Goal: Task Accomplishment & Management: Manage account settings

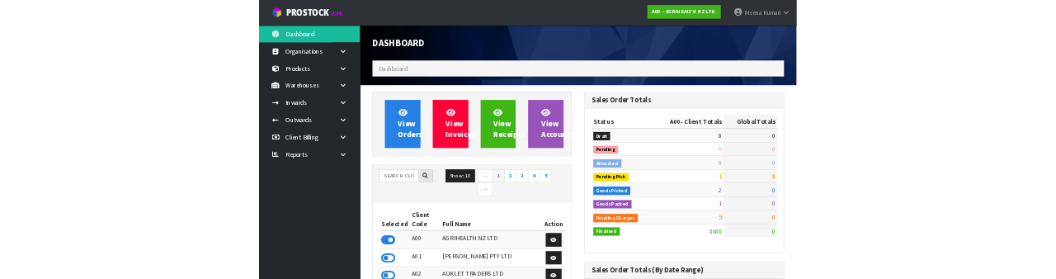
scroll to position [1331, 416]
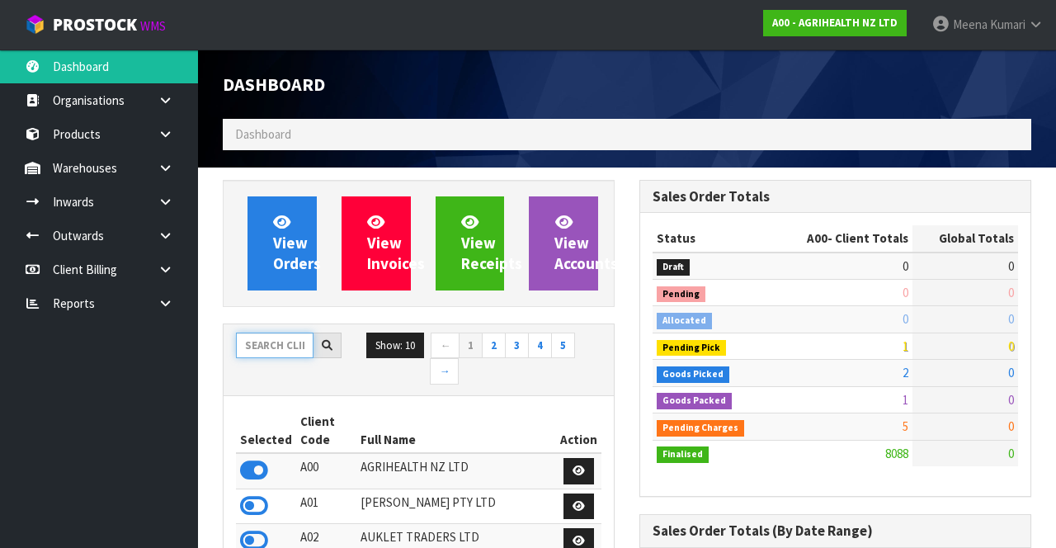
click at [285, 340] on input "text" at bounding box center [275, 345] width 78 height 26
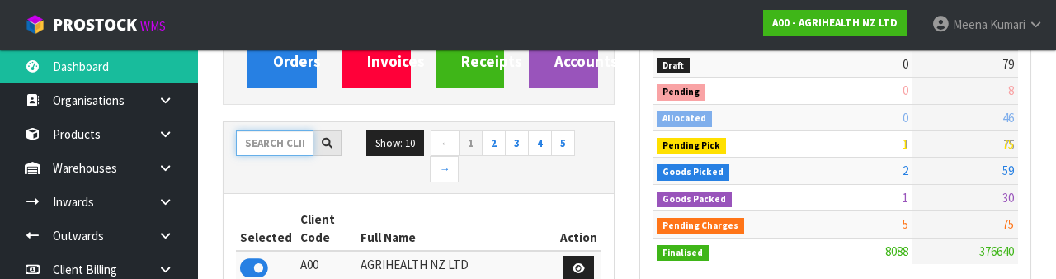
scroll to position [194, 0]
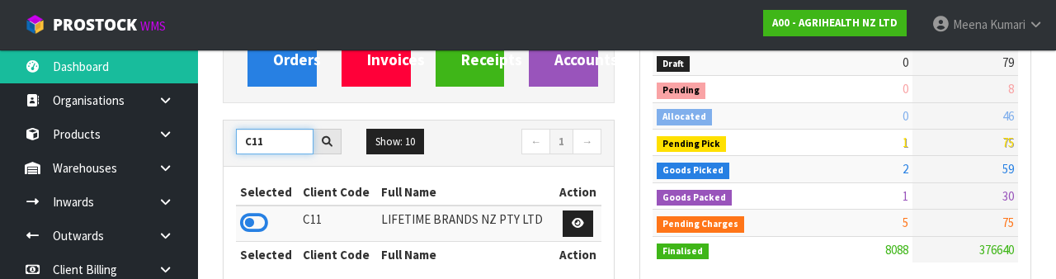
type input "C11"
click at [264, 218] on icon at bounding box center [254, 222] width 28 height 25
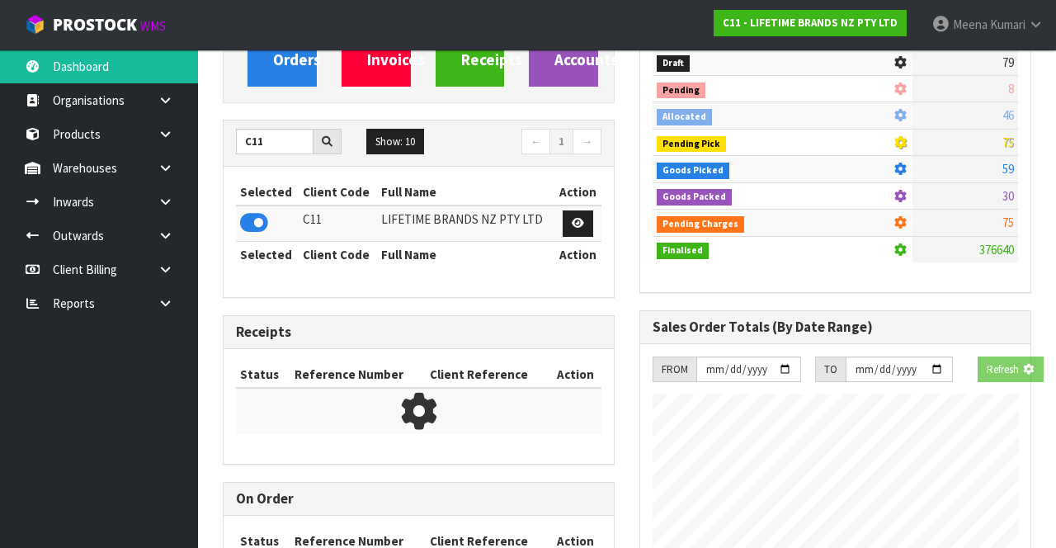
scroll to position [1473, 416]
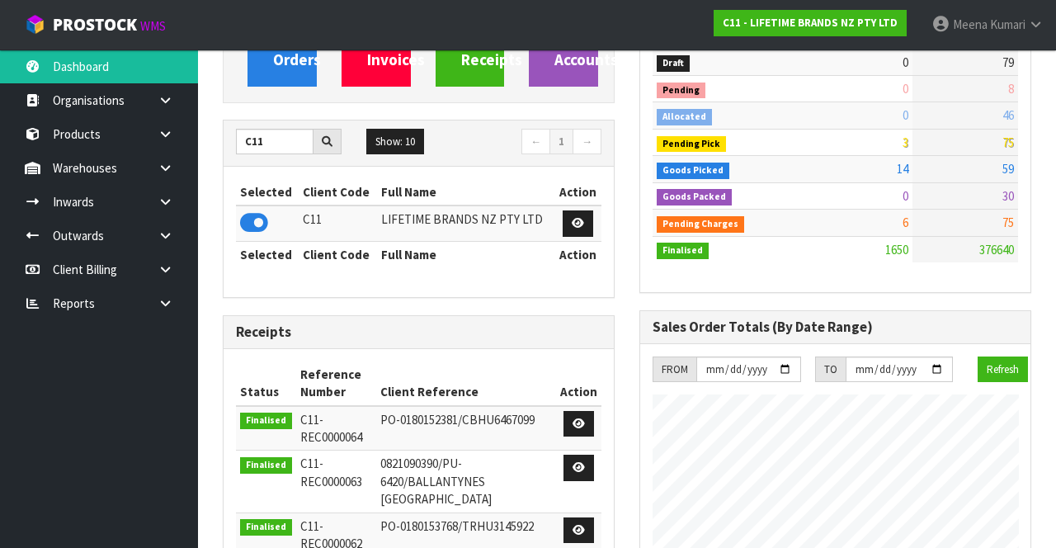
click at [174, 172] on link at bounding box center [171, 168] width 53 height 34
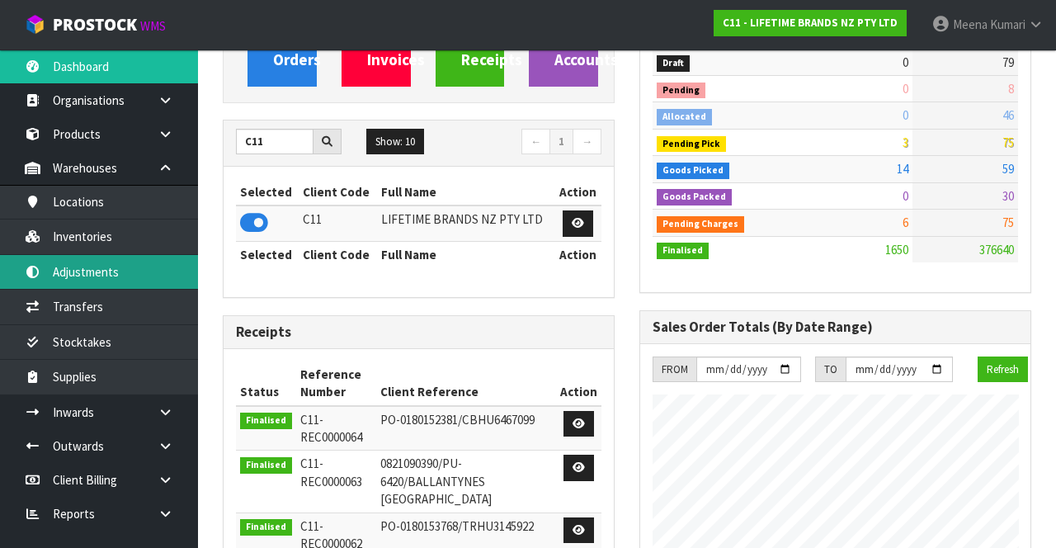
click at [143, 257] on link "Adjustments" at bounding box center [99, 272] width 198 height 34
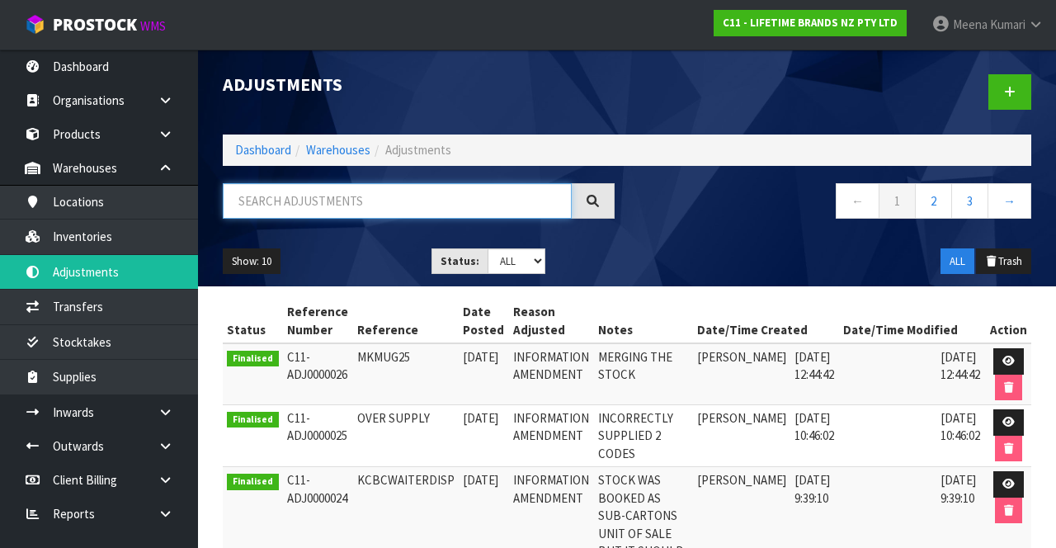
click at [358, 196] on input "text" at bounding box center [397, 200] width 349 height 35
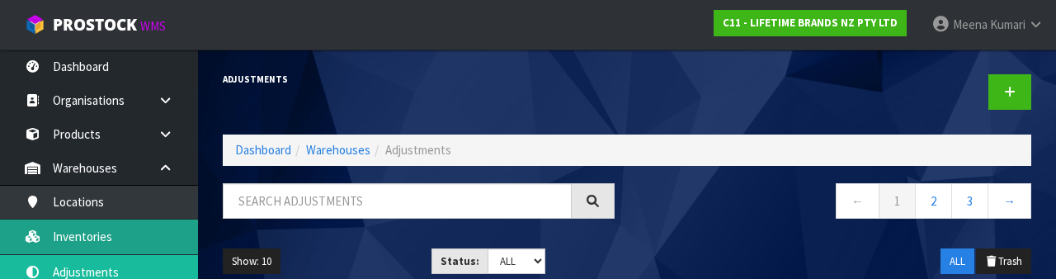
click at [119, 233] on link "Inventories" at bounding box center [99, 236] width 198 height 34
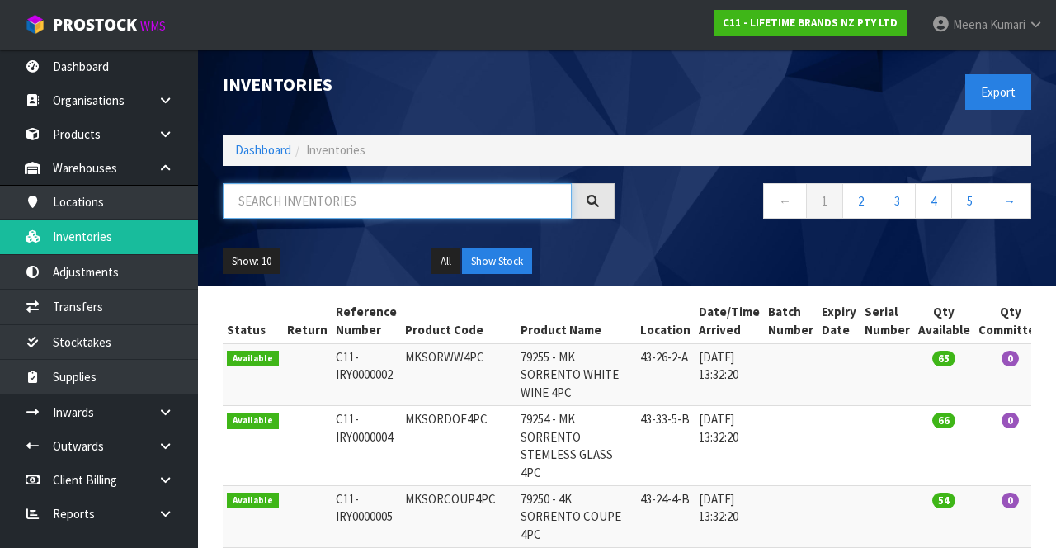
click at [399, 205] on input "text" at bounding box center [397, 200] width 349 height 35
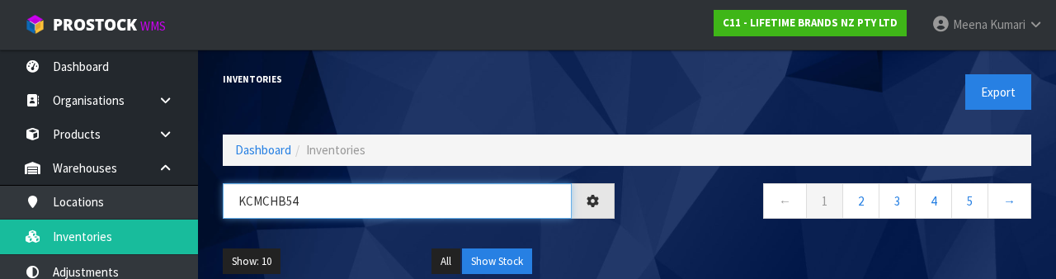
type input "KCMCHB54"
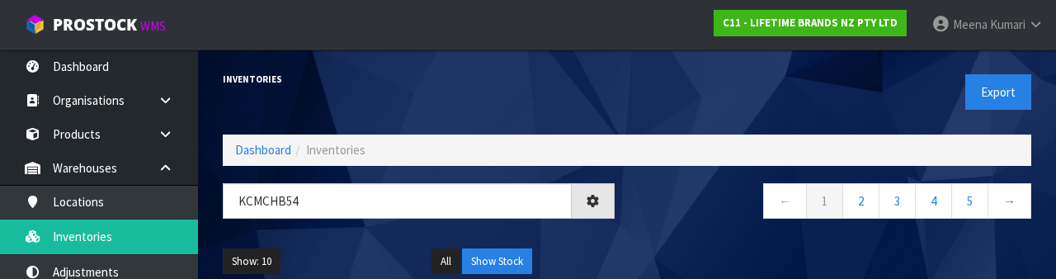
click at [678, 224] on div "← 1 2 3 4 5 →" at bounding box center [835, 209] width 417 height 53
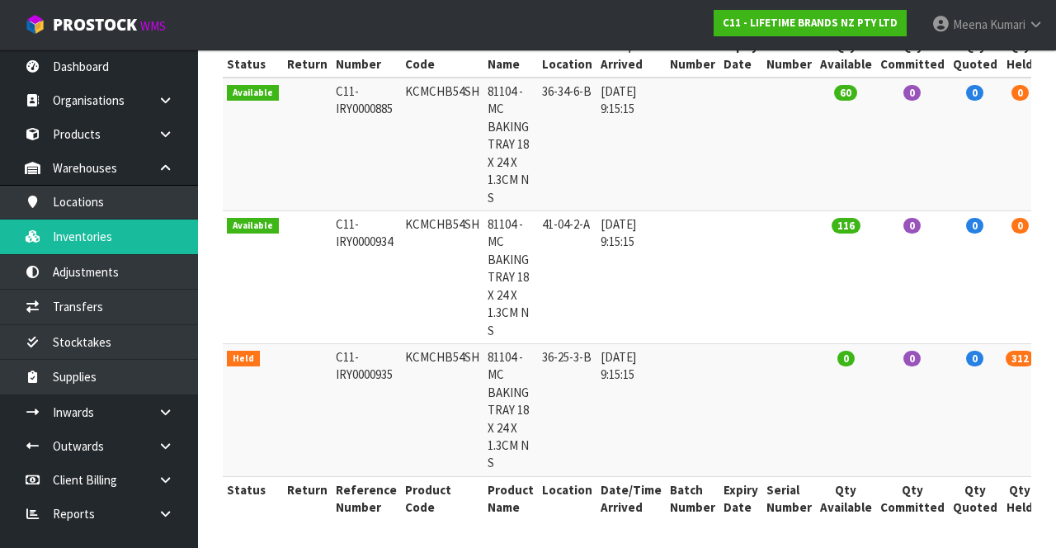
scroll to position [0, 59]
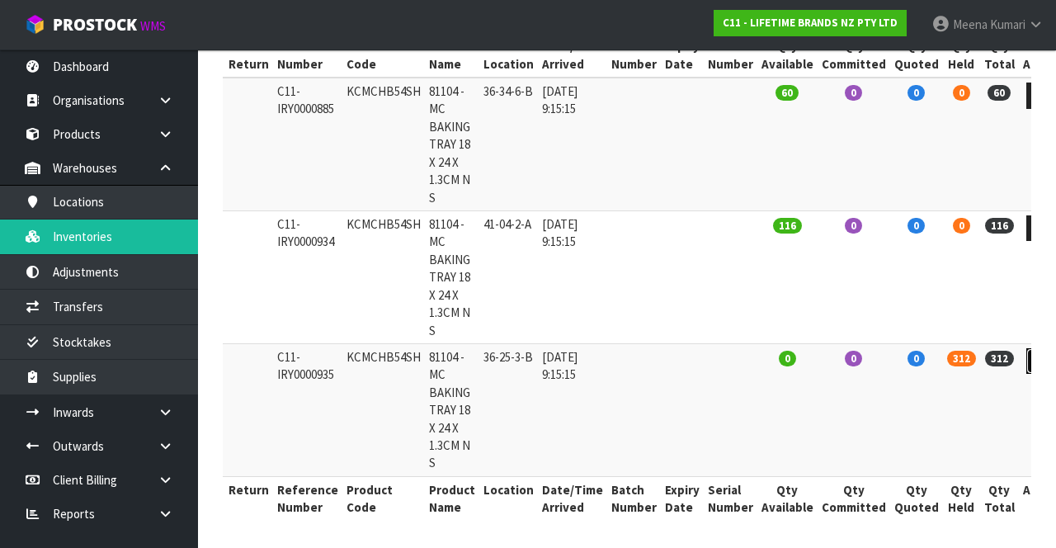
click at [1035, 360] on icon at bounding box center [1041, 361] width 12 height 11
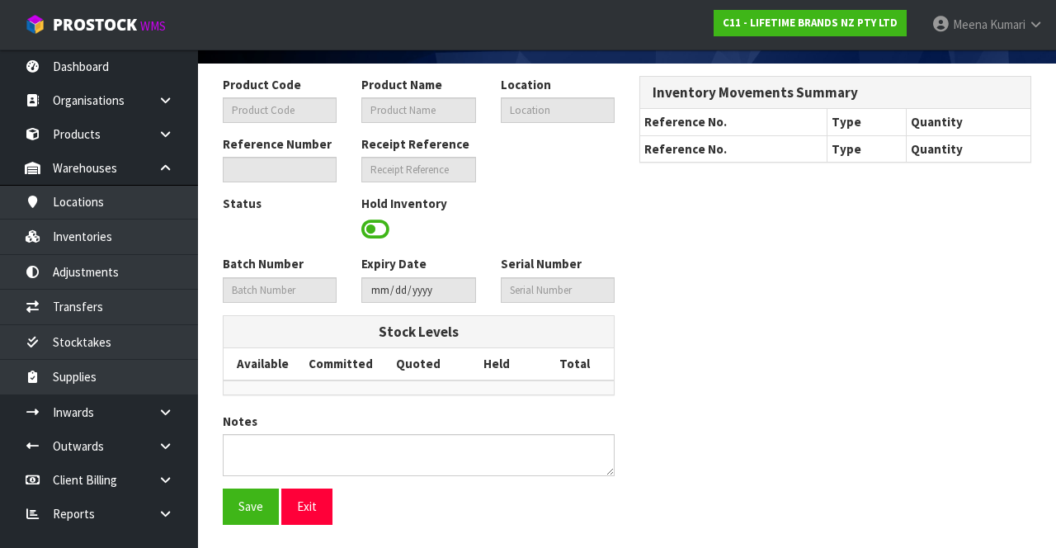
type input "KCMCHB54SH"
type input "81104 - MC BAKING TRAY 18 X 24 X 1.3CM N S"
type input "36-25-3-B"
type input "C11-IRY0000935"
type input "C11-REC0000021"
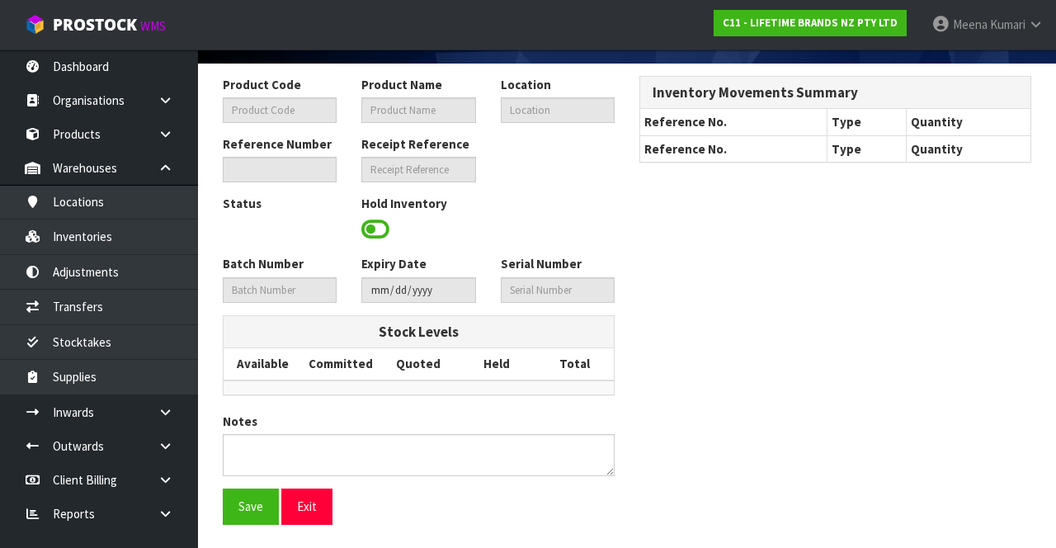
type textarea "AU$"
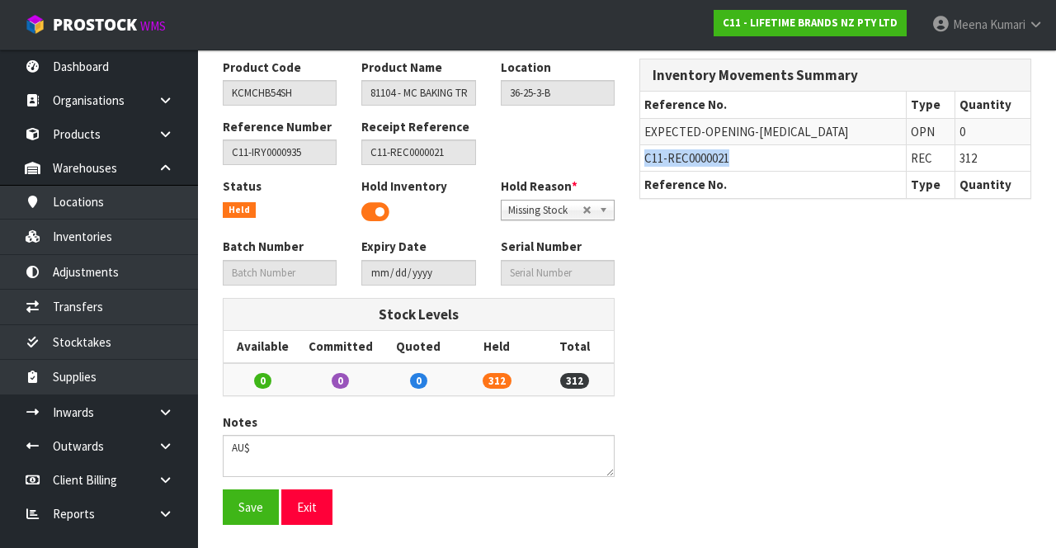
copy span "C11-REC0000021"
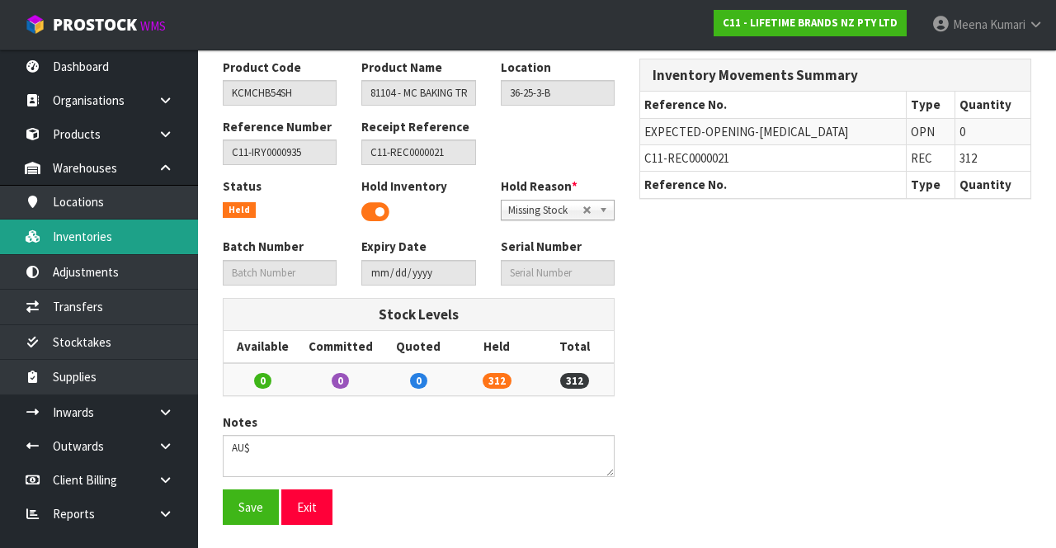
click at [132, 244] on link "Inventories" at bounding box center [99, 236] width 198 height 34
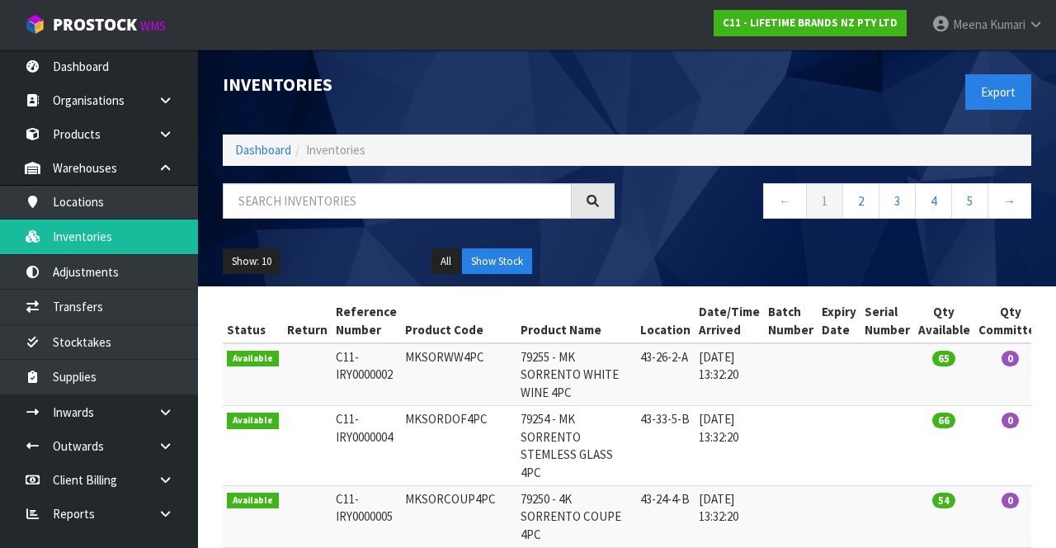
click at [159, 419] on link at bounding box center [171, 412] width 53 height 34
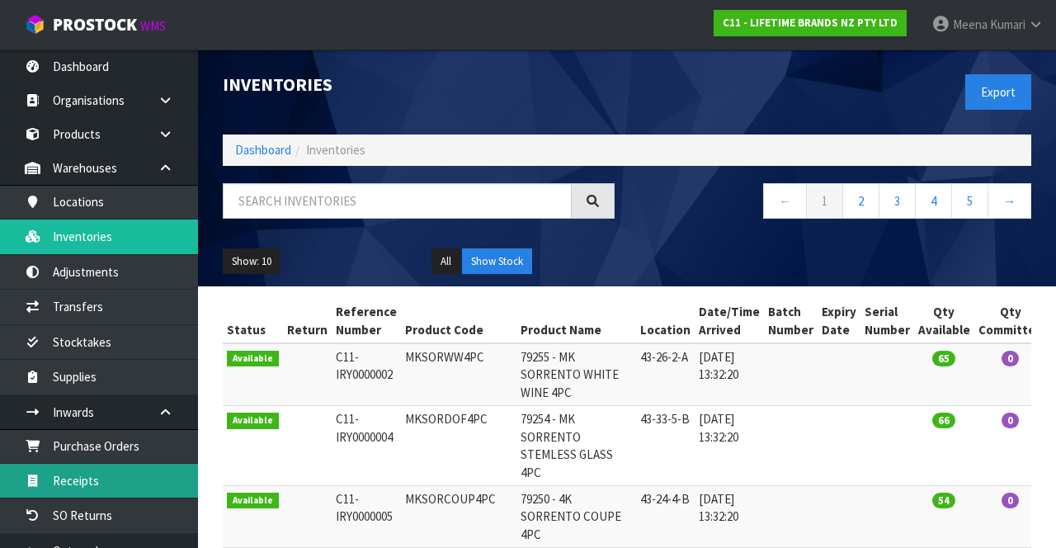
click at [119, 484] on link "Receipts" at bounding box center [99, 481] width 198 height 34
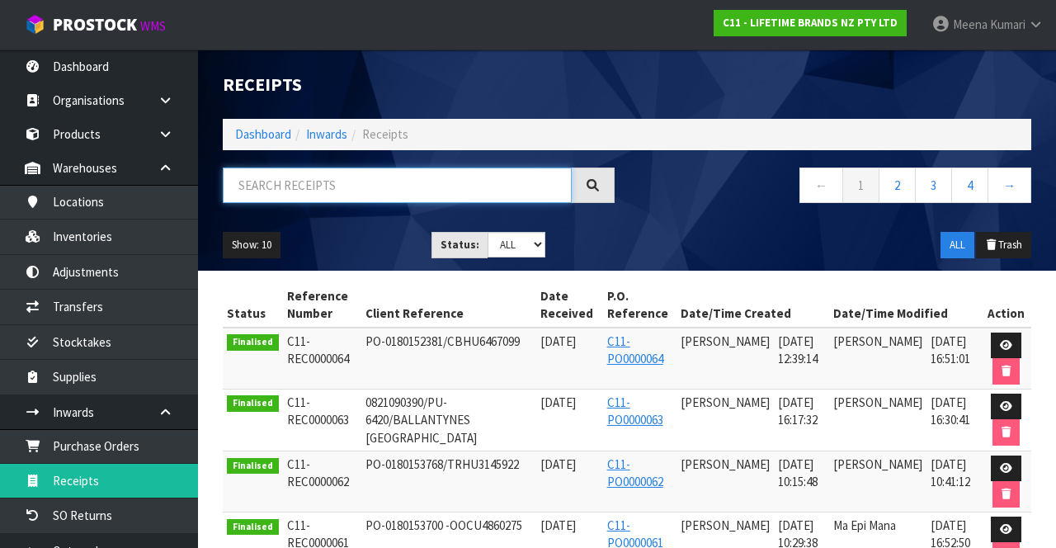
paste input "C11-REC0000021"
type input "C11-REC0000021"
click at [368, 240] on ul "Show: 10 5 10 25 50" at bounding box center [315, 245] width 184 height 26
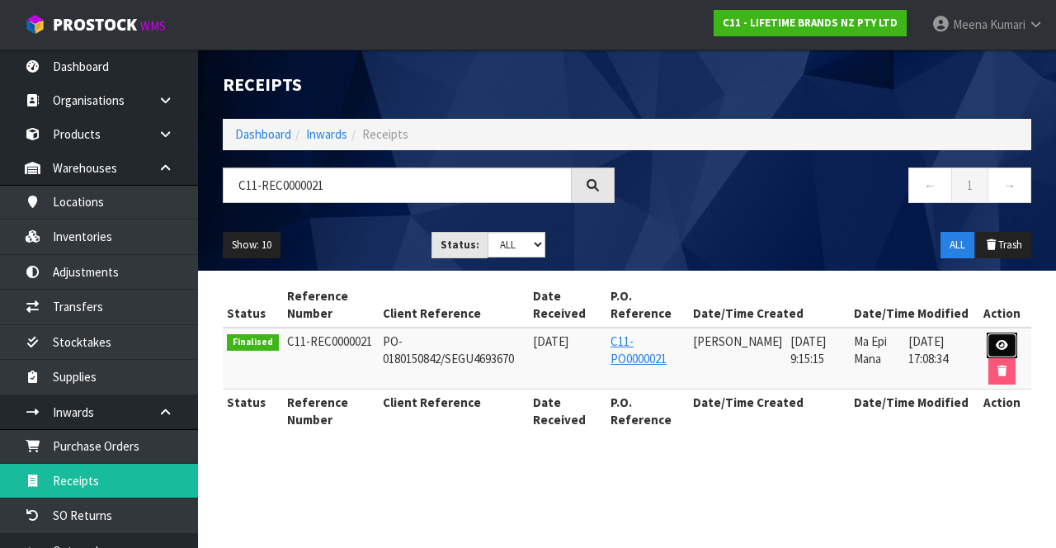
click at [1013, 340] on link at bounding box center [1002, 345] width 31 height 26
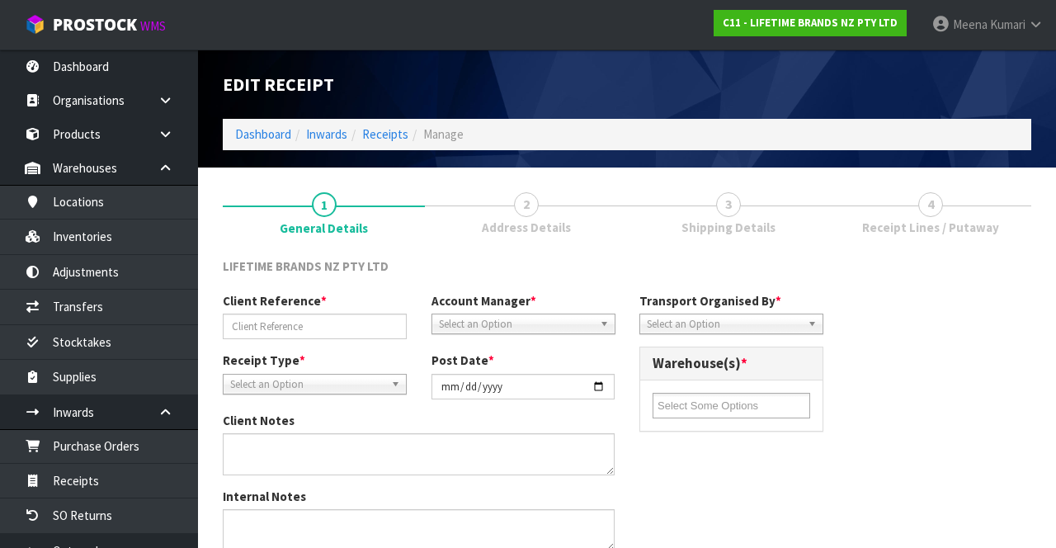
type input "PO-0180150842/SEGU4693670"
type input "[DATE]"
type textarea "WE ARE NOT SURE HOW ACCURATE THE COUNTS WILL BE FROM THIS SO IF YOU RECEIVE EXT…"
type textarea "MULTIPLE LINE ENTRIES CARTON QUANTITIES GIVEN INSTEAD OF PIECE QUANTITY"
type input "[PERSON_NAME]"
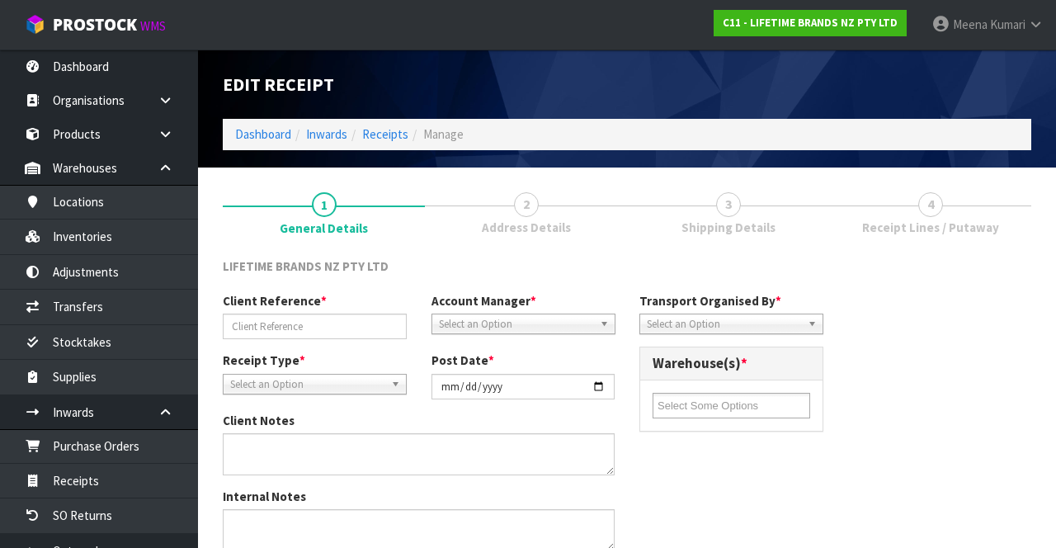
type input "[DATE]"
type input "09"
type input "15"
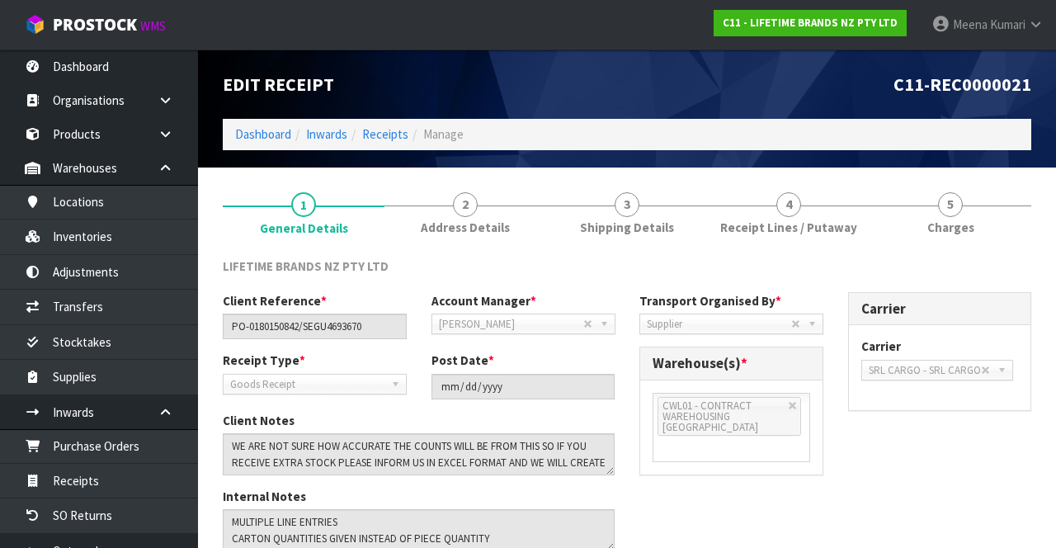
click at [783, 205] on span "4" at bounding box center [788, 204] width 25 height 25
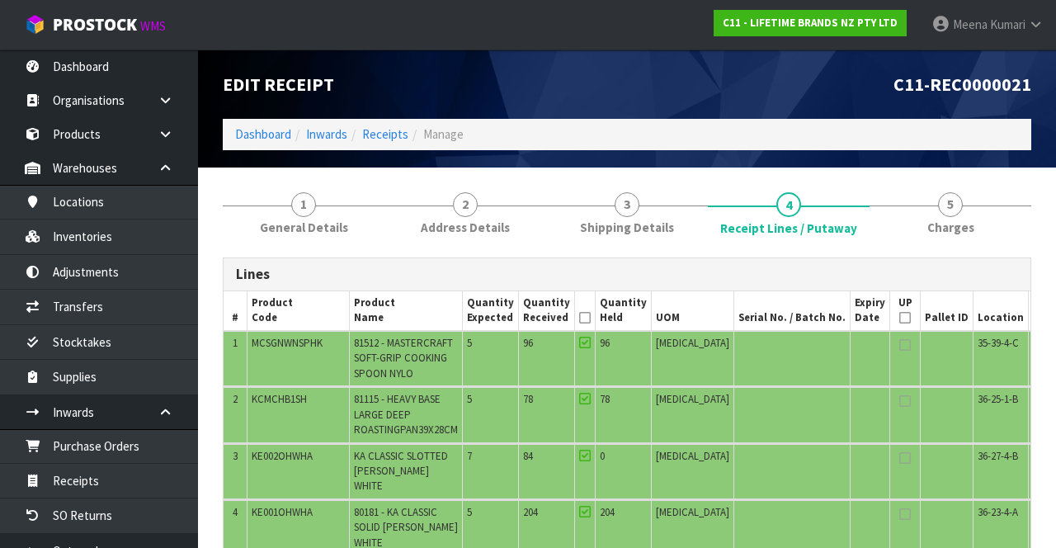
scroll to position [170, 0]
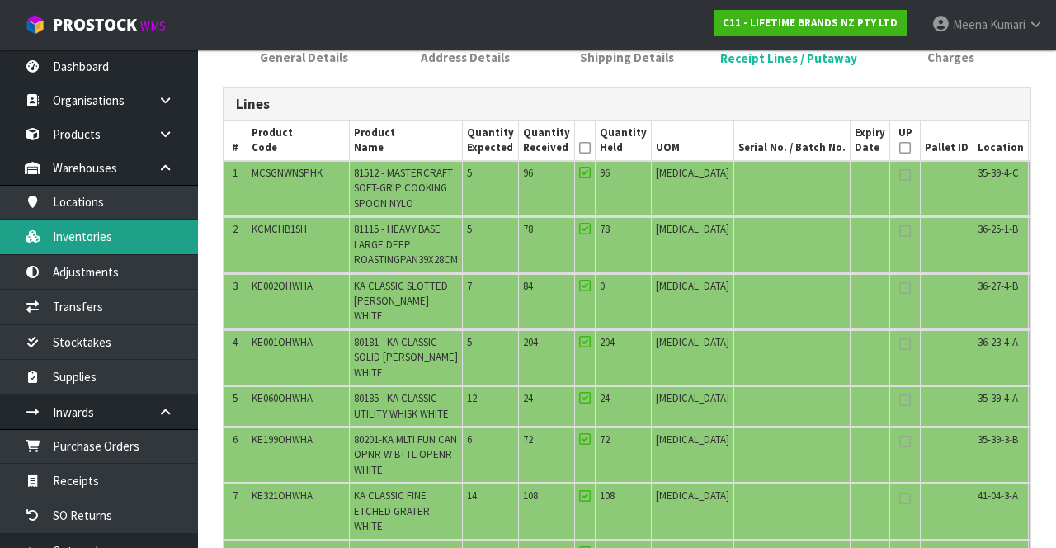
click at [21, 229] on link "Inventories" at bounding box center [99, 236] width 198 height 34
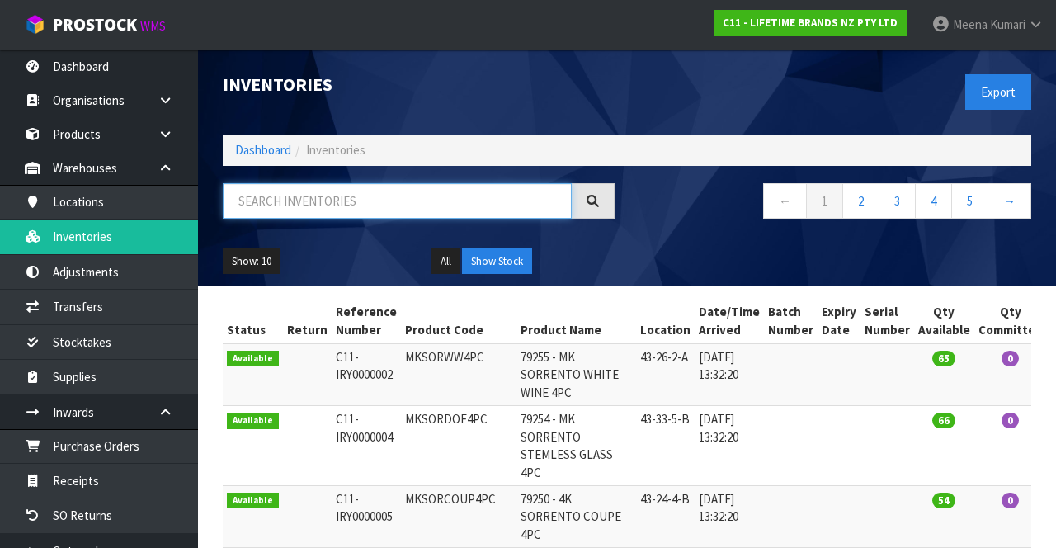
click at [381, 204] on input "text" at bounding box center [397, 200] width 349 height 35
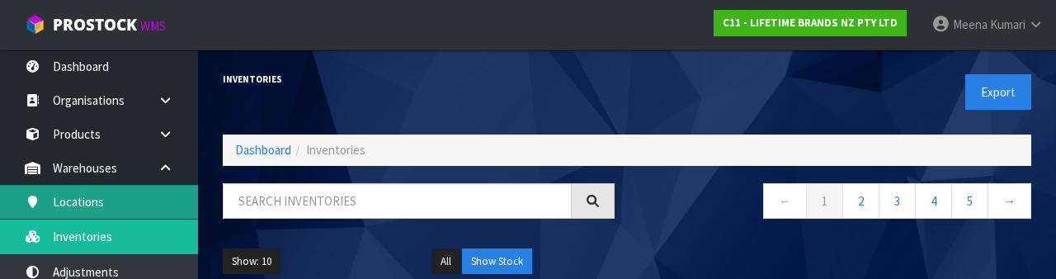
click at [25, 192] on link "Locations" at bounding box center [99, 202] width 198 height 34
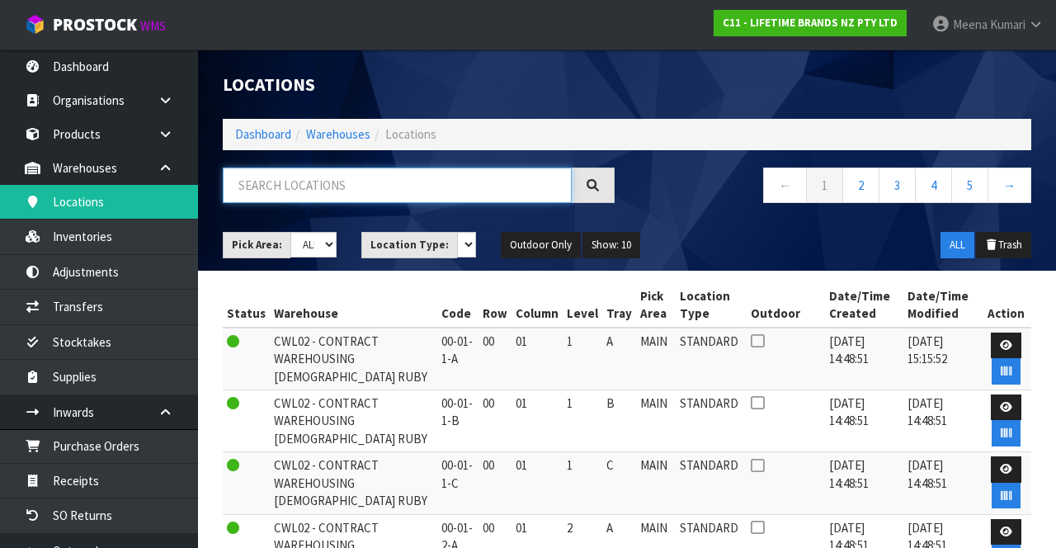
click at [418, 185] on input "text" at bounding box center [397, 184] width 349 height 35
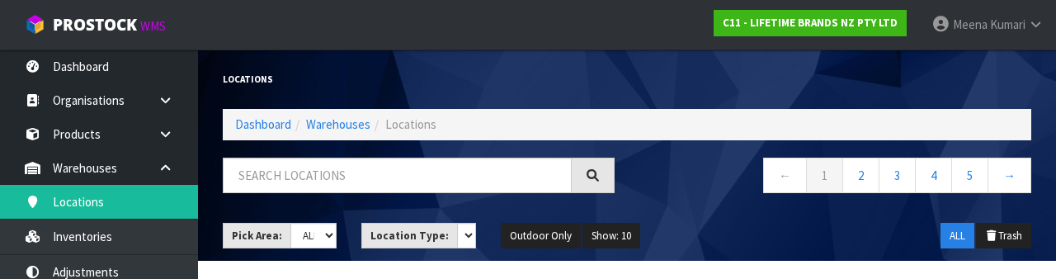
click at [505, 69] on div "Locations" at bounding box center [418, 78] width 417 height 59
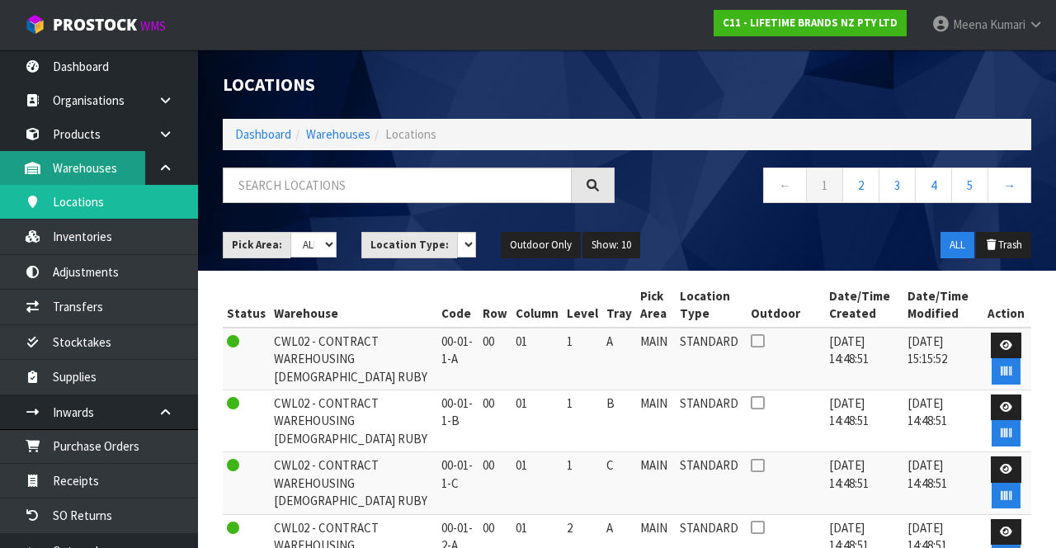
click at [143, 163] on link "Warehouses" at bounding box center [99, 168] width 198 height 34
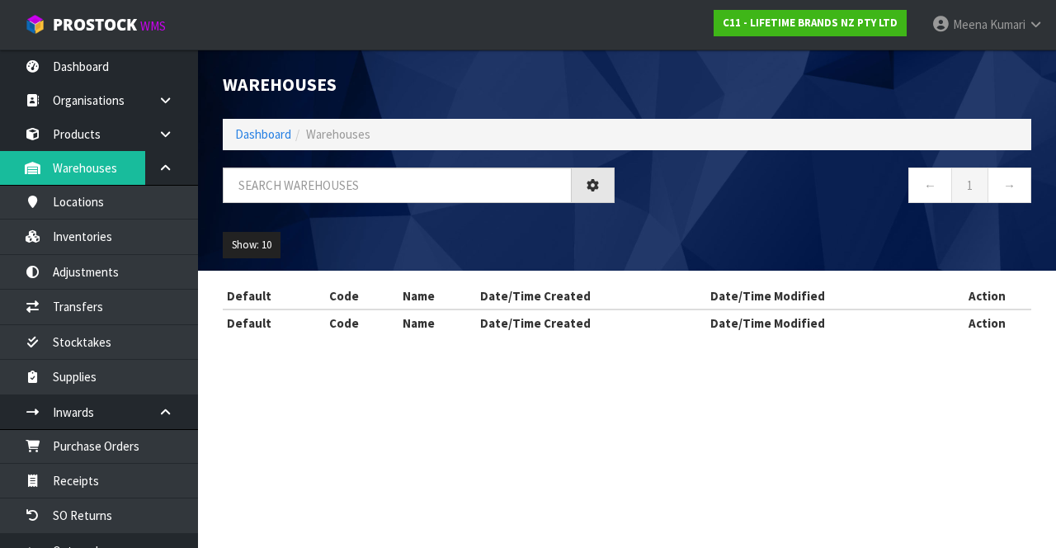
click at [106, 247] on div "Warehouses Dashboard Warehouses ← 1 → Show: 10 5 10 25 50 Default Code Name Dat…" at bounding box center [528, 183] width 1056 height 366
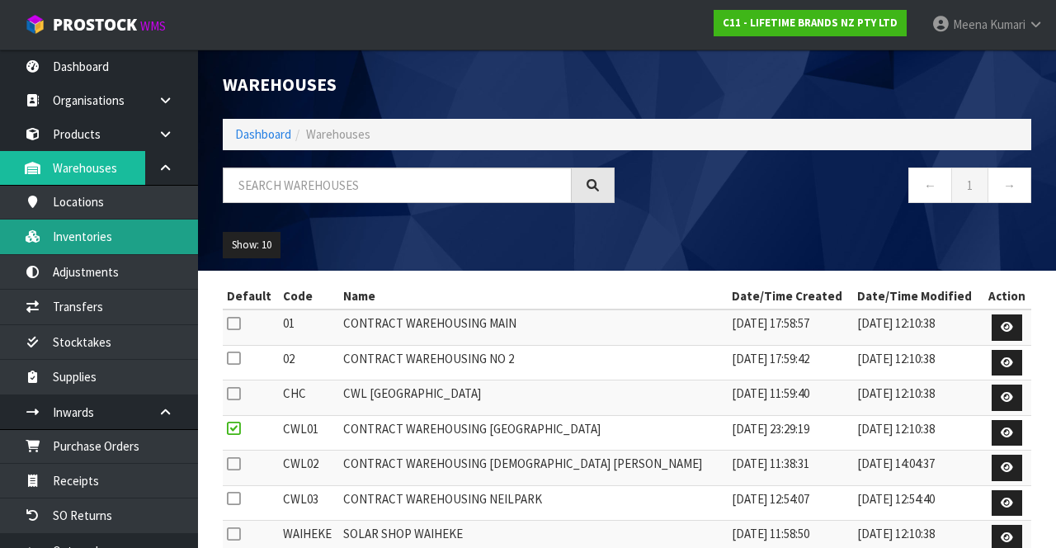
click at [111, 229] on link "Inventories" at bounding box center [99, 236] width 198 height 34
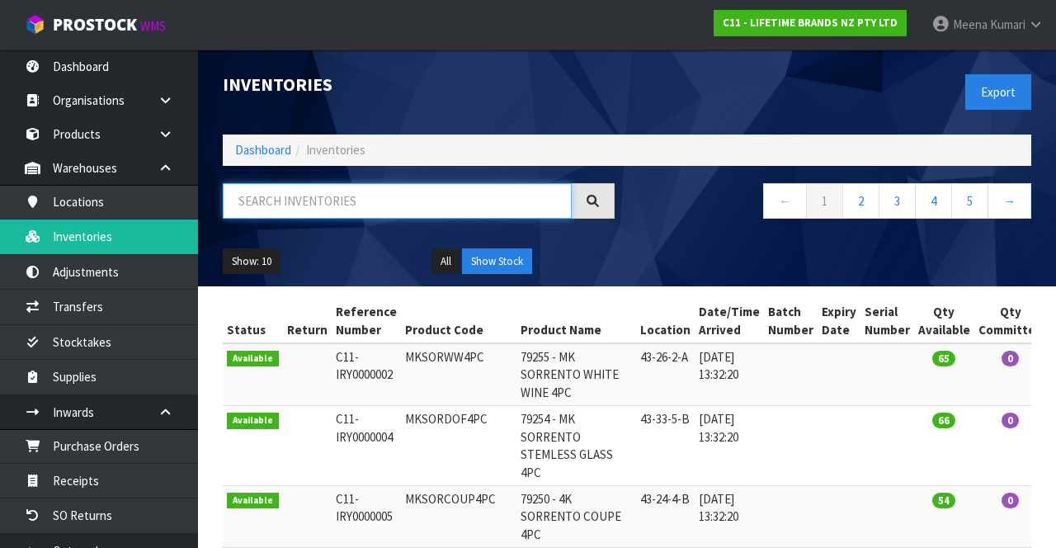
click at [383, 200] on input "text" at bounding box center [397, 200] width 349 height 35
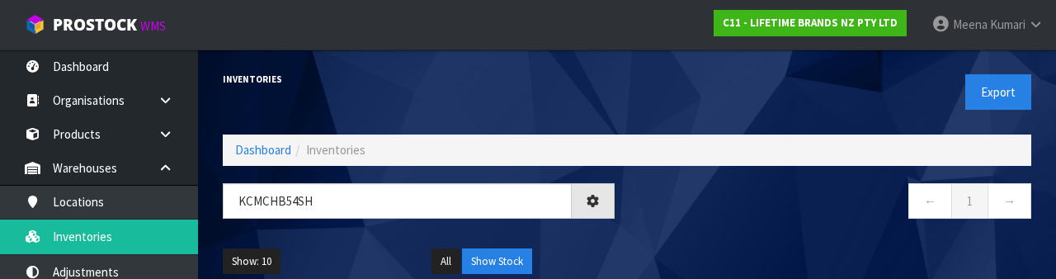
click at [752, 236] on div "Show: 10 5 10 25 50 All Show Stock" at bounding box center [626, 261] width 833 height 51
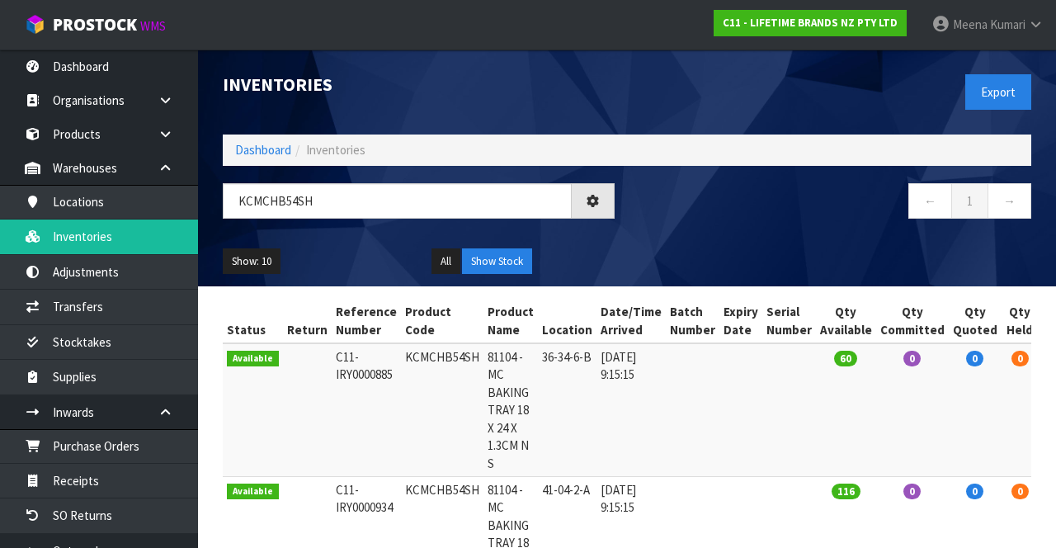
type input "KCMCHB54SH"
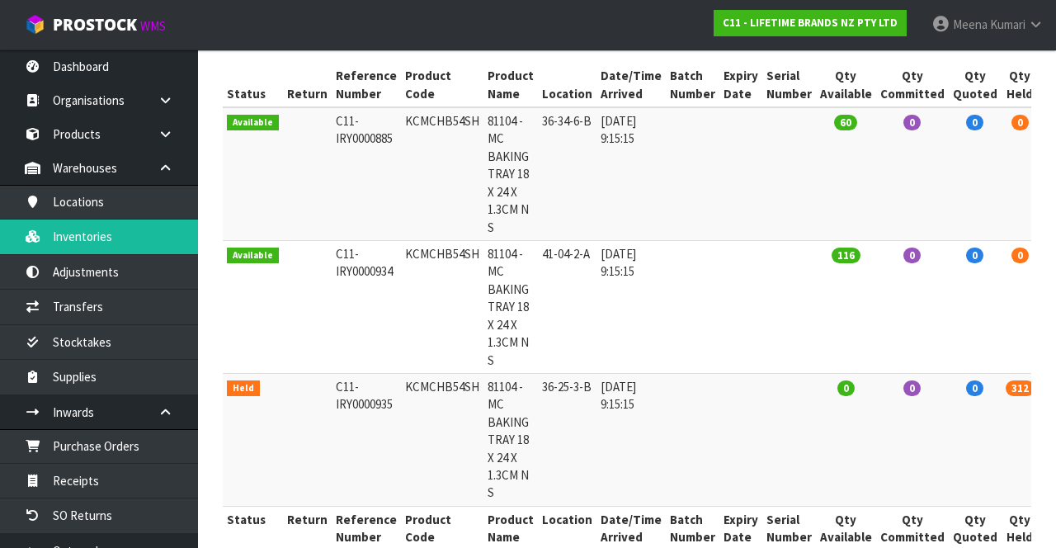
scroll to position [266, 0]
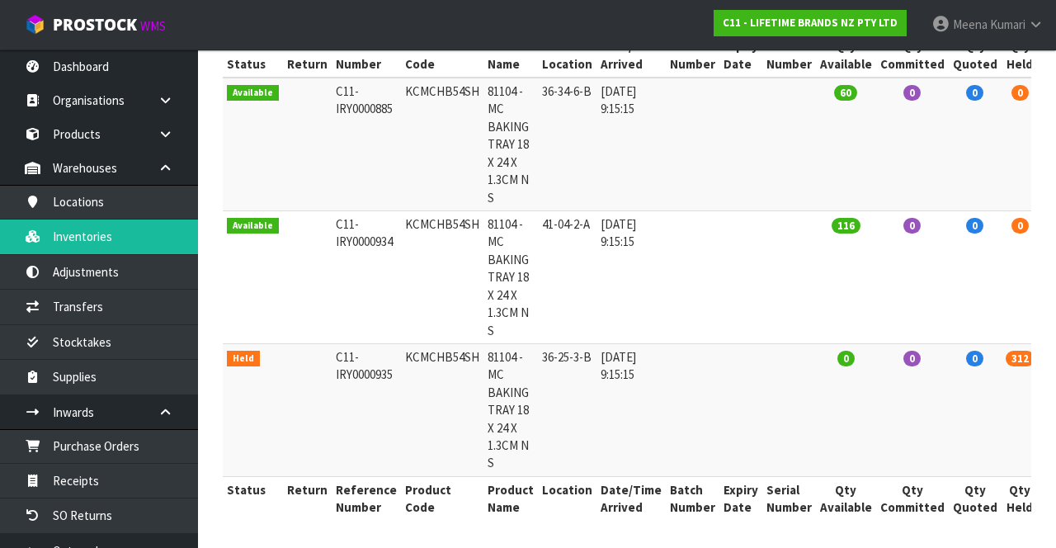
copy td "KCMCHB54SH"
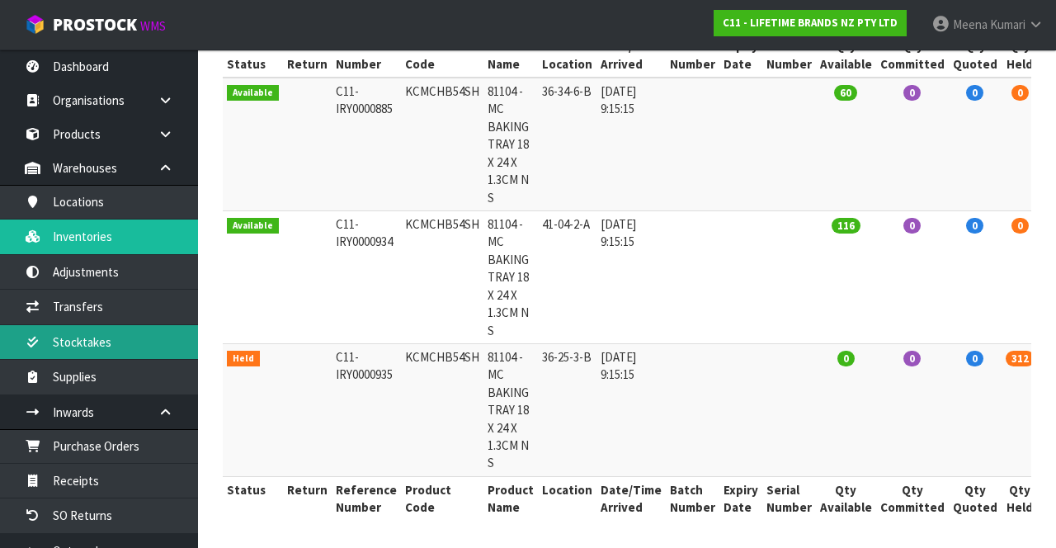
click at [119, 343] on link "Stocktakes" at bounding box center [99, 342] width 198 height 34
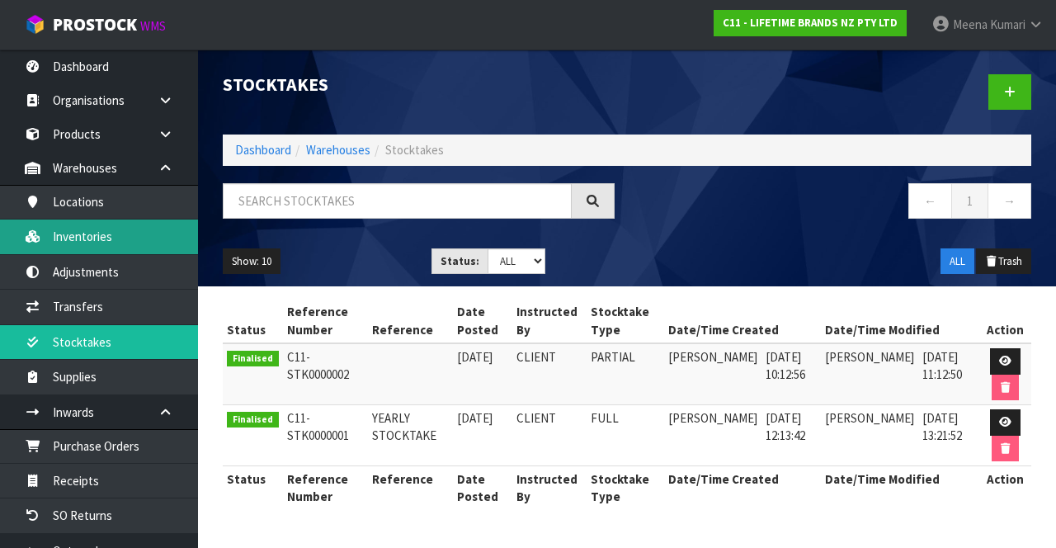
click at [126, 243] on link "Inventories" at bounding box center [99, 236] width 198 height 34
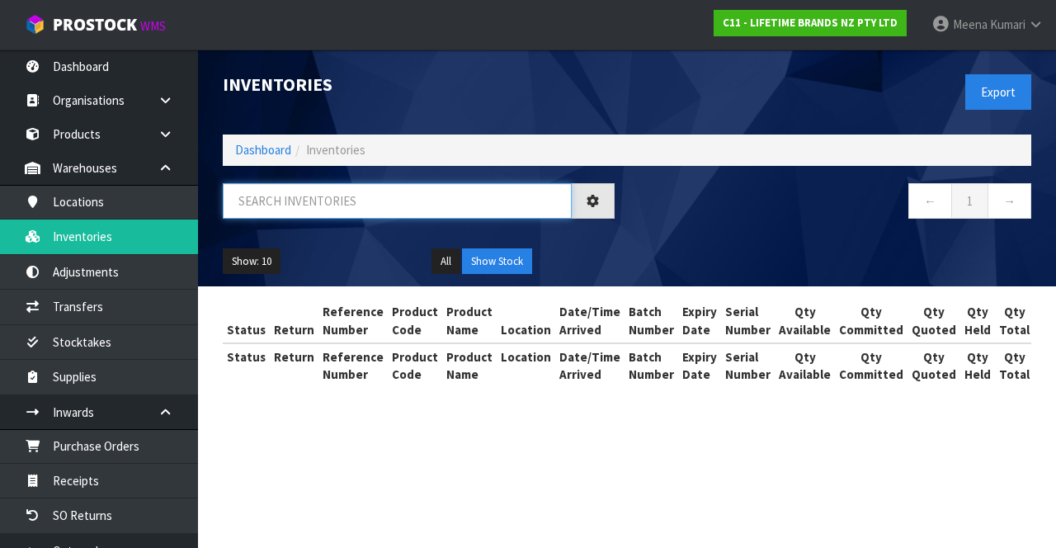
click at [371, 205] on input "text" at bounding box center [397, 200] width 349 height 35
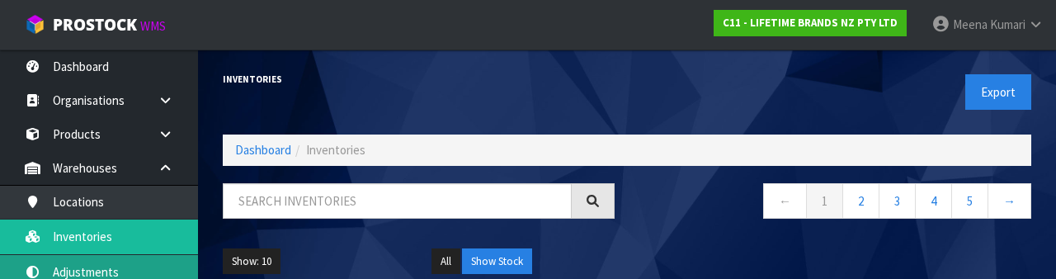
click at [141, 269] on link "Adjustments" at bounding box center [99, 272] width 198 height 34
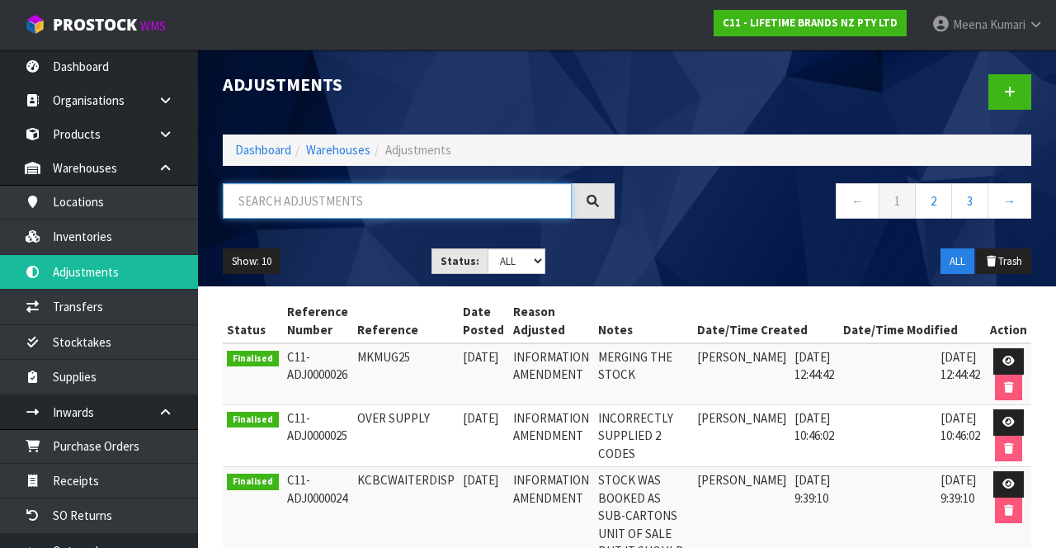
click at [412, 201] on input "text" at bounding box center [397, 200] width 349 height 35
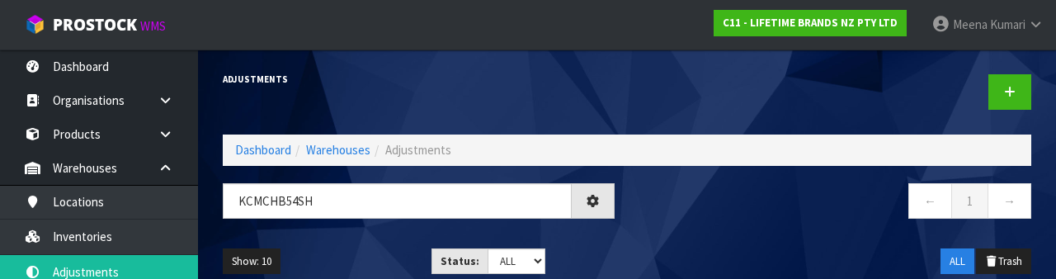
click at [769, 213] on nav "← 1 →" at bounding box center [835, 203] width 392 height 40
type input "KCMCHB54SH"
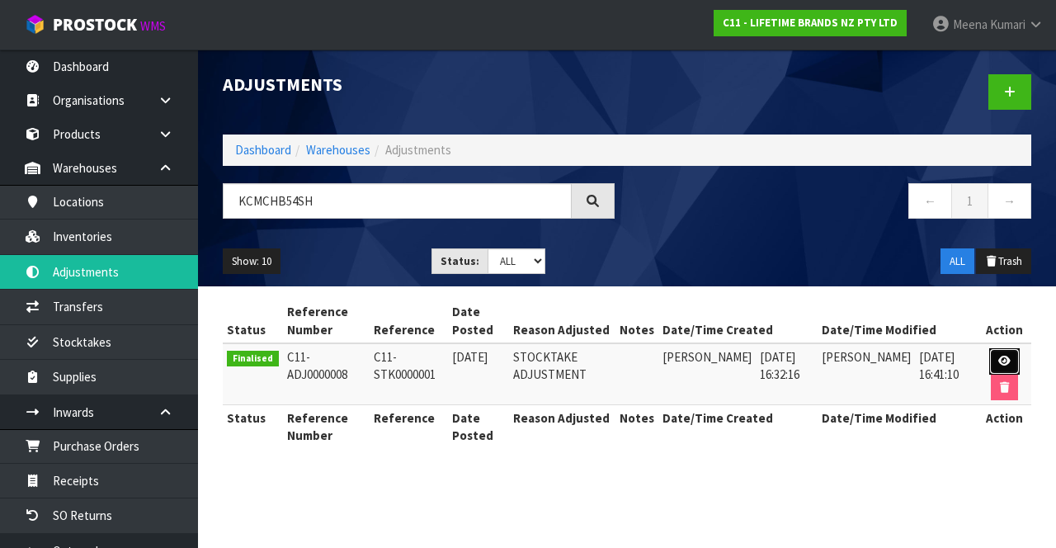
click at [990, 351] on link at bounding box center [1004, 361] width 31 height 26
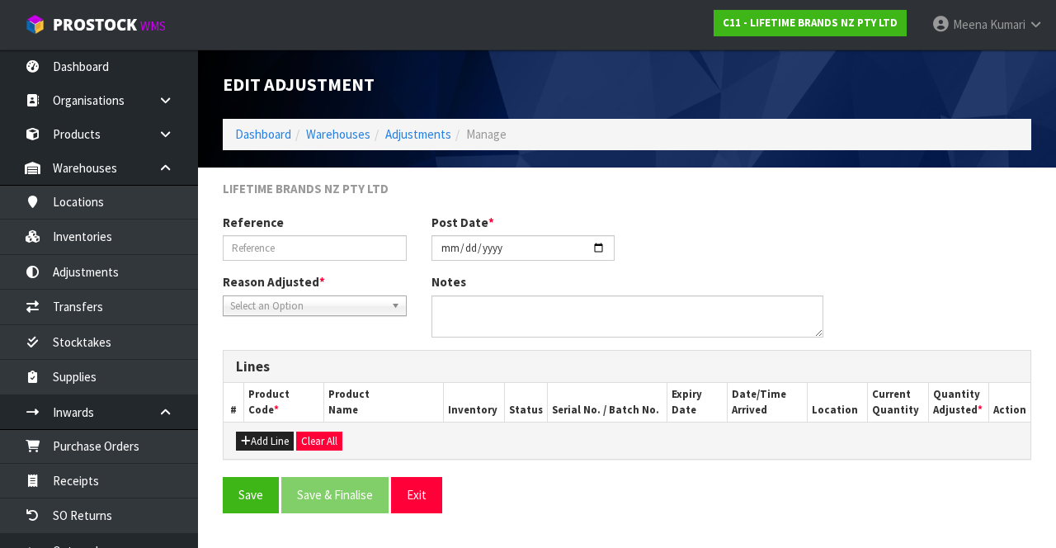
type input "C11-STK0000001"
type input "[DATE]"
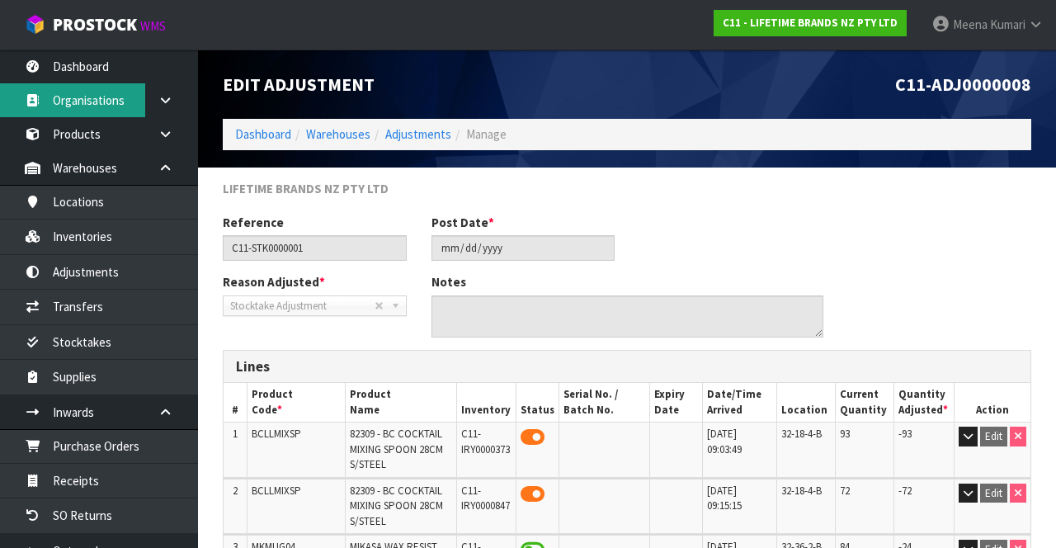
click at [35, 83] on link "Organisations" at bounding box center [99, 100] width 198 height 34
click at [41, 92] on link "Organisations" at bounding box center [99, 100] width 198 height 34
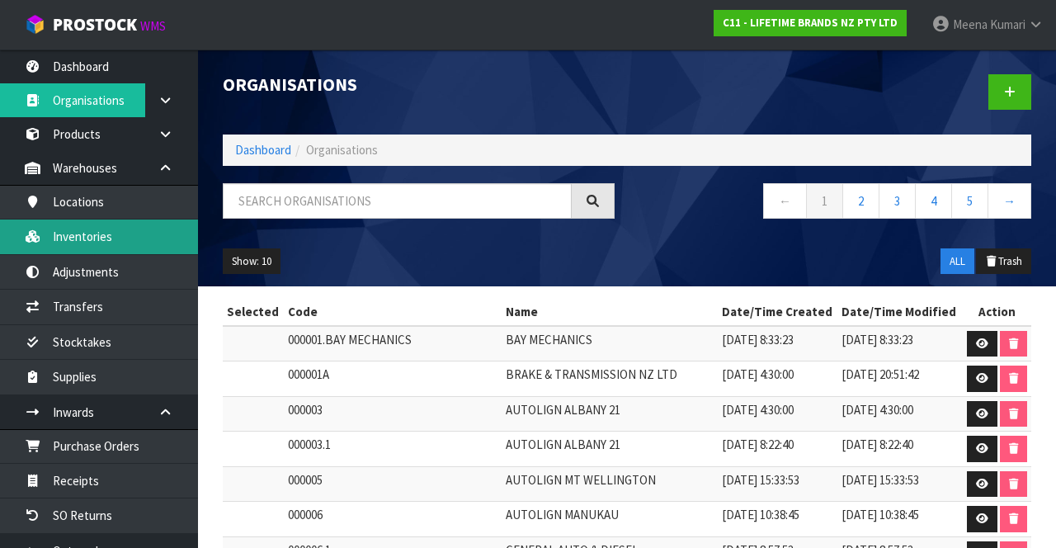
click at [125, 243] on link "Inventories" at bounding box center [99, 236] width 198 height 34
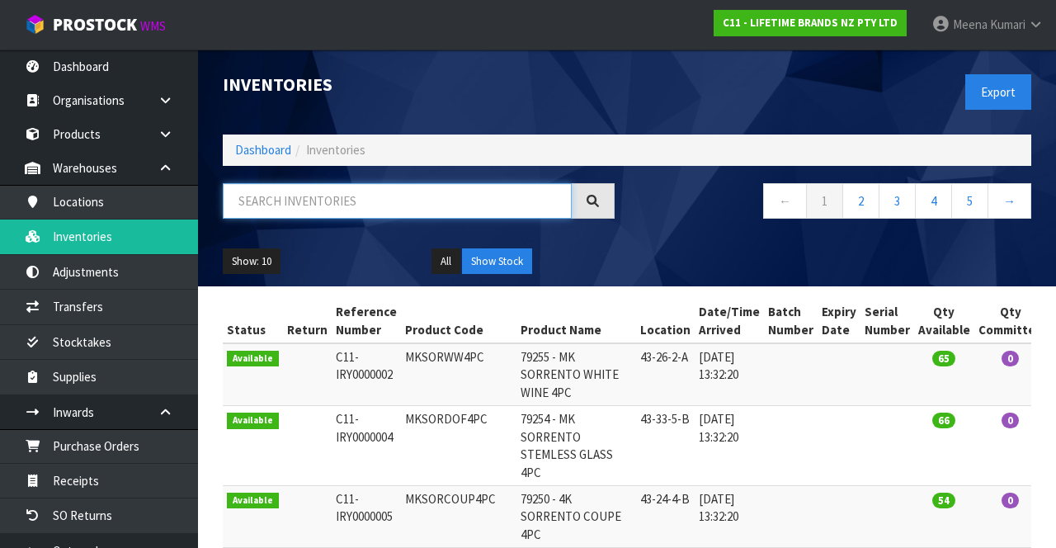
click at [370, 205] on input "text" at bounding box center [397, 200] width 349 height 35
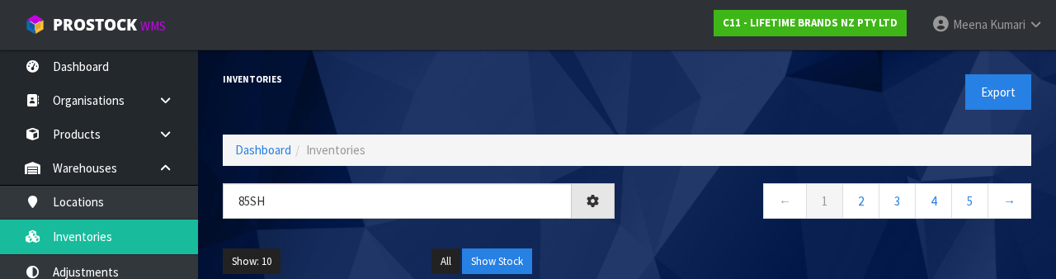
click at [685, 246] on div "Show: 10 5 10 25 50 All Show Stock" at bounding box center [626, 261] width 833 height 51
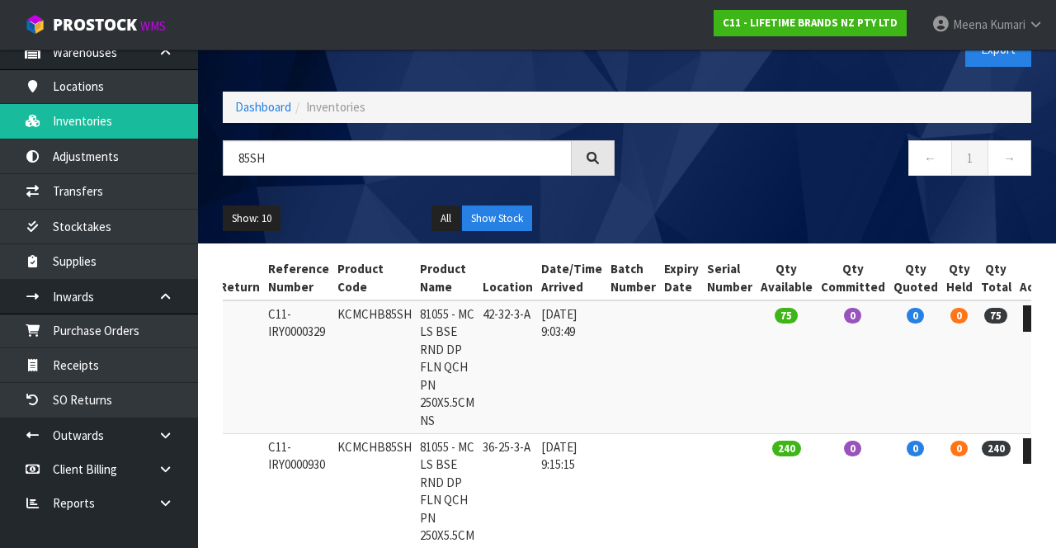
scroll to position [40, 0]
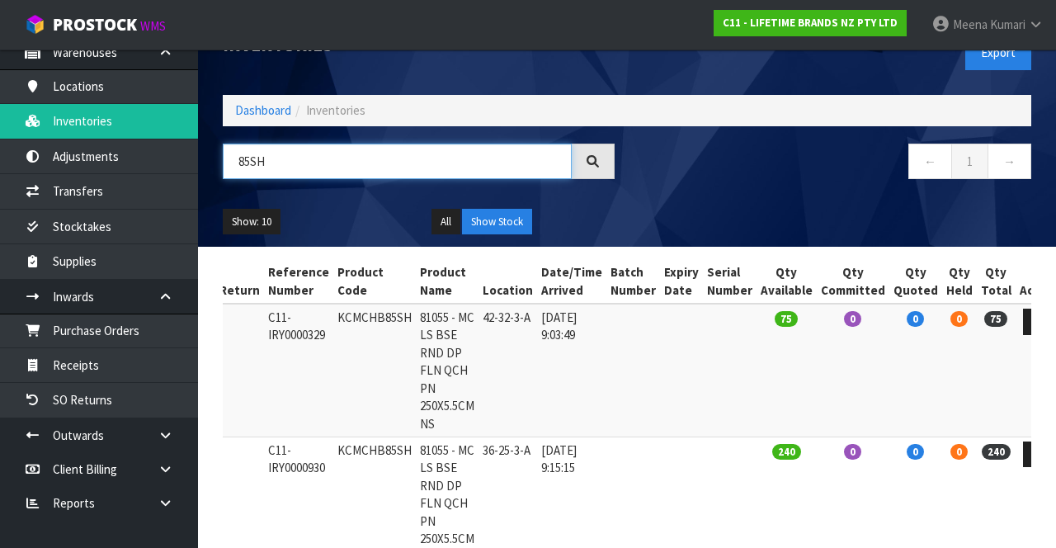
click at [243, 160] on input "85SH" at bounding box center [397, 161] width 349 height 35
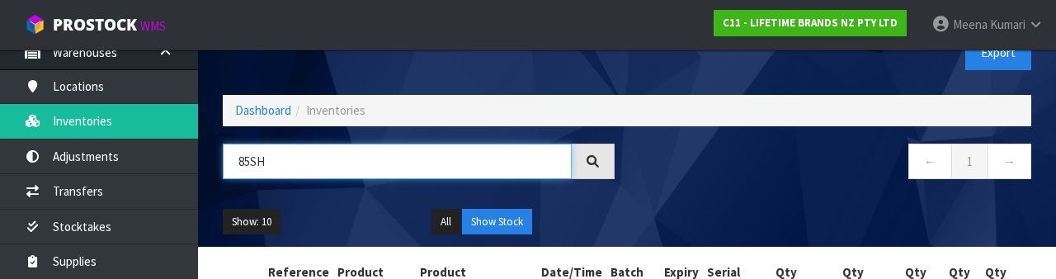
click at [246, 158] on input "85SH" at bounding box center [397, 161] width 349 height 35
click at [251, 153] on input "85SH" at bounding box center [397, 161] width 349 height 35
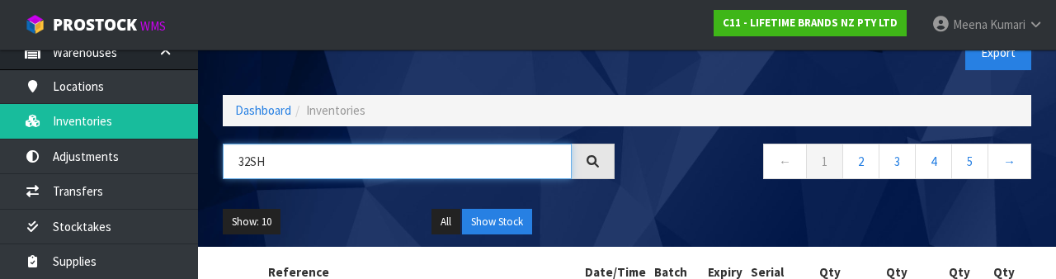
type input "32SH"
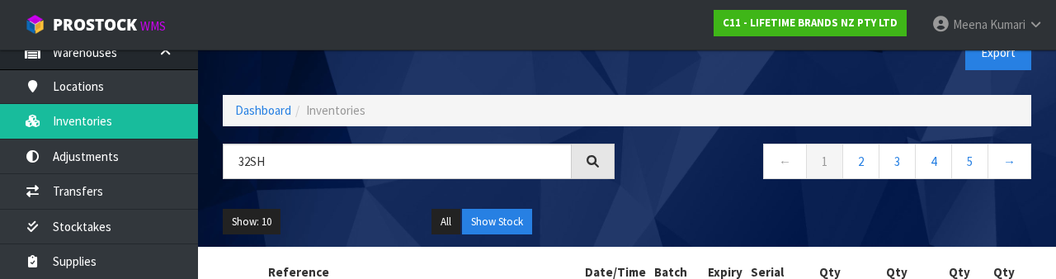
click at [804, 188] on div "← 1 2 3 4 5 →" at bounding box center [835, 170] width 417 height 53
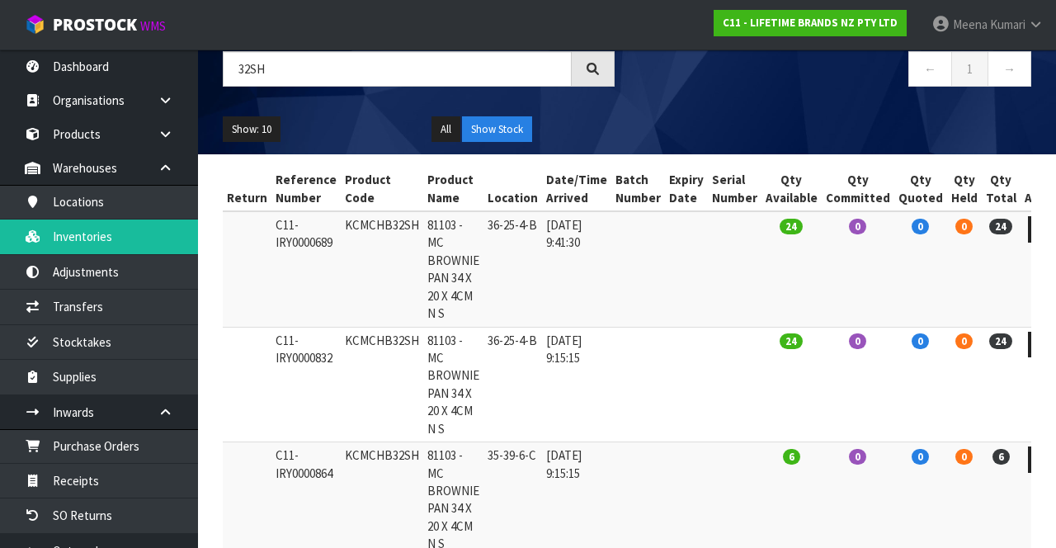
scroll to position [134, 0]
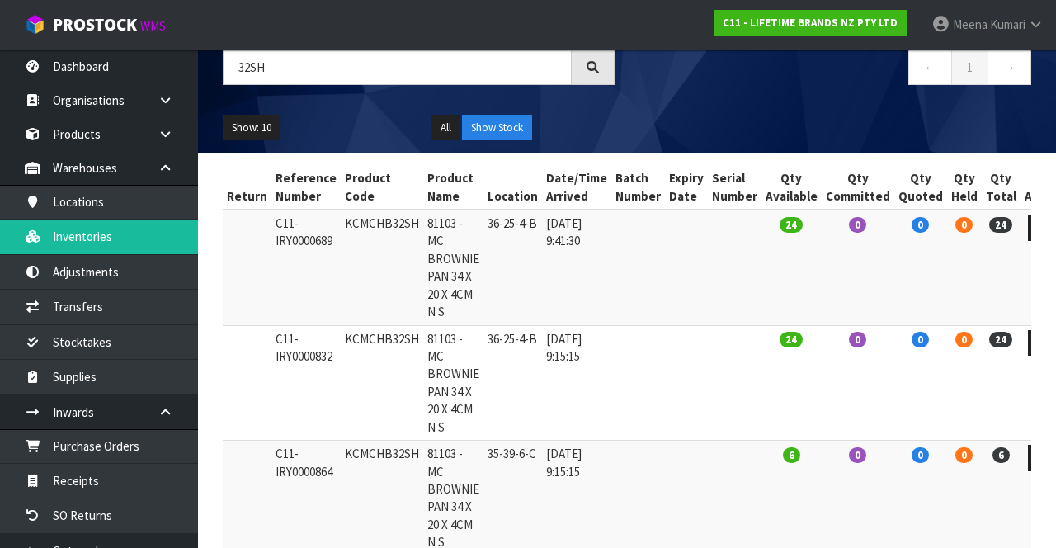
click at [1020, 290] on td at bounding box center [1042, 267] width 45 height 115
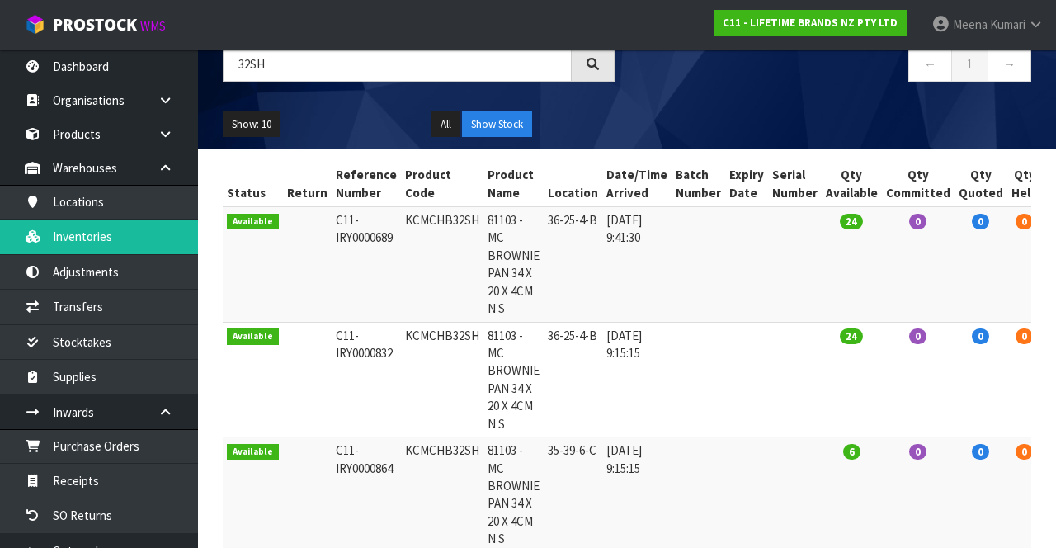
scroll to position [127, 0]
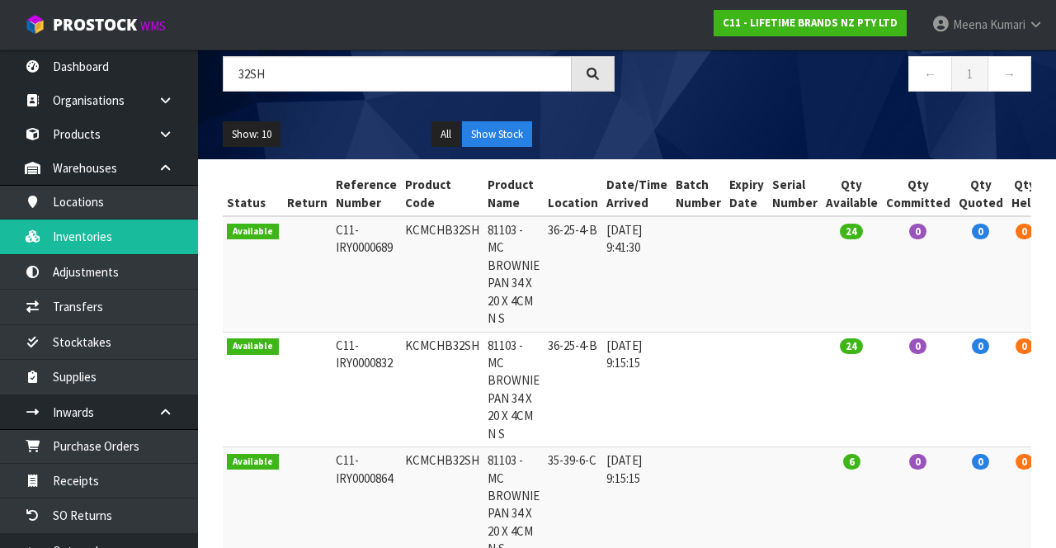
copy td "KCMCHB32SH"
click at [158, 172] on icon at bounding box center [166, 168] width 16 height 12
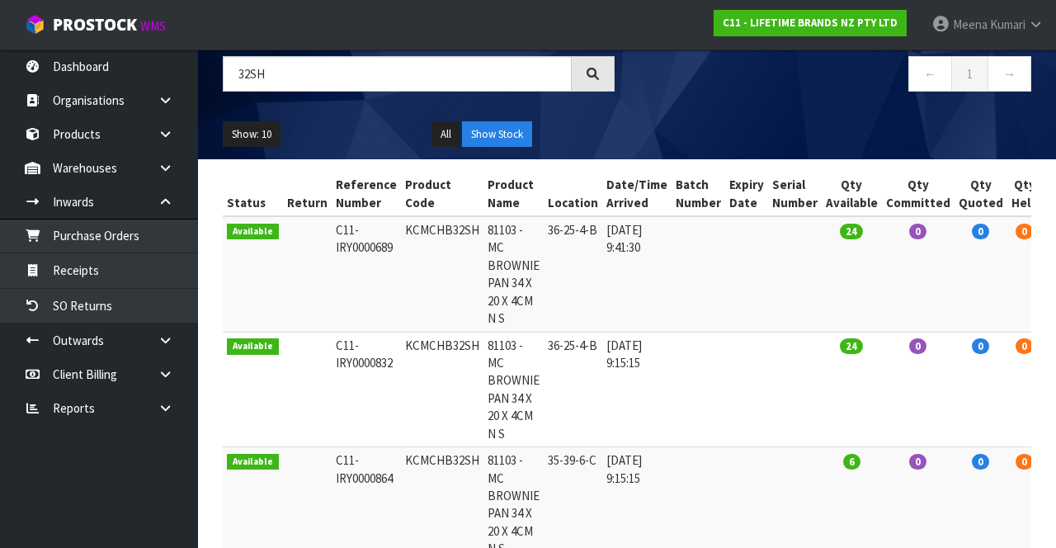
click at [168, 165] on icon at bounding box center [166, 168] width 16 height 12
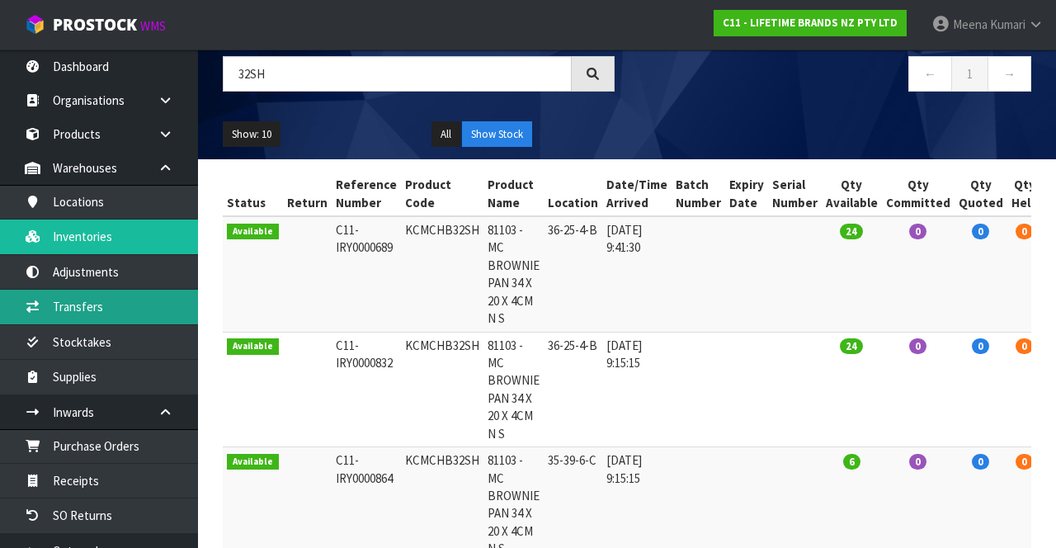
click at [119, 309] on link "Transfers" at bounding box center [99, 307] width 198 height 34
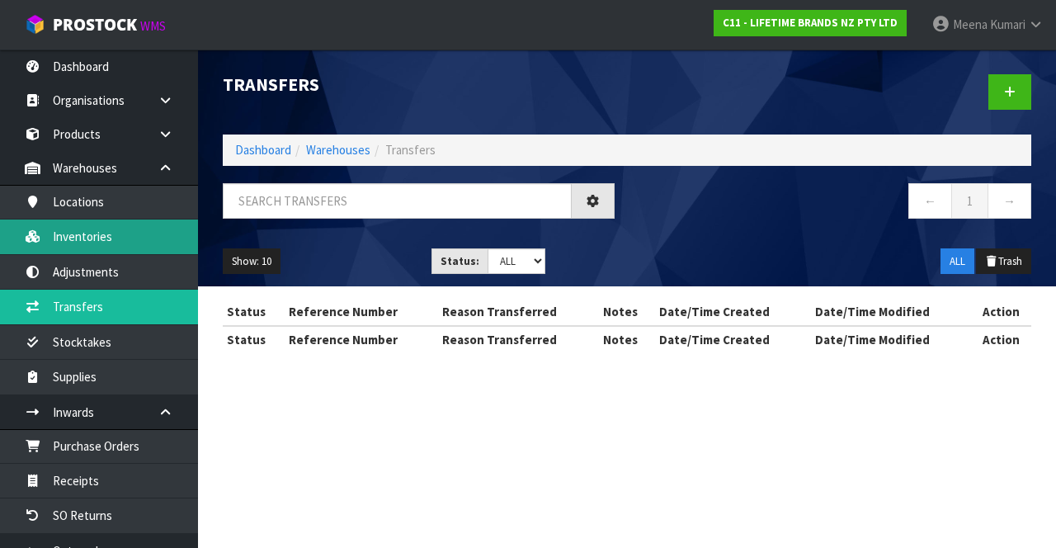
click at [144, 245] on link "Inventories" at bounding box center [99, 236] width 198 height 34
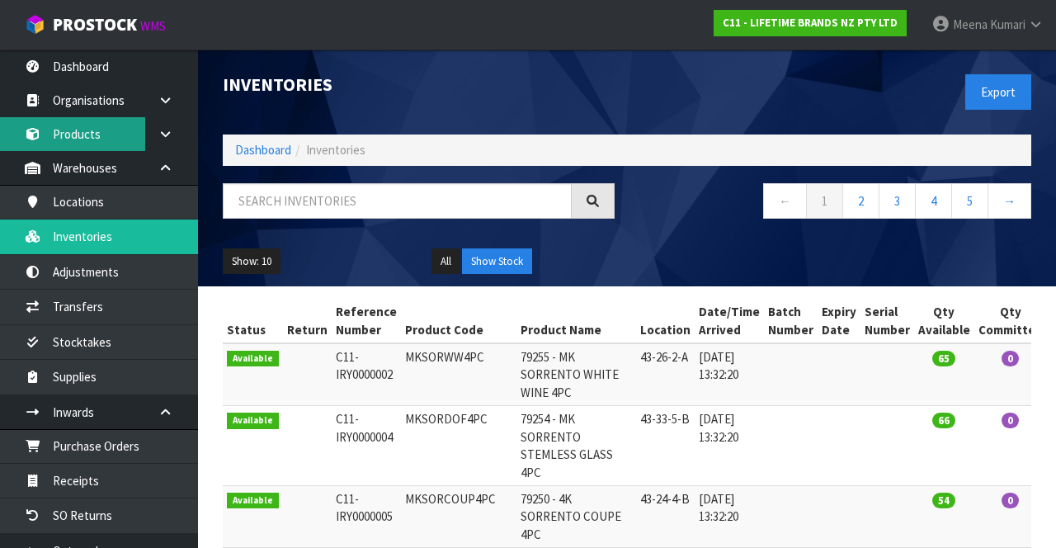
click at [109, 140] on link "Products" at bounding box center [99, 134] width 198 height 34
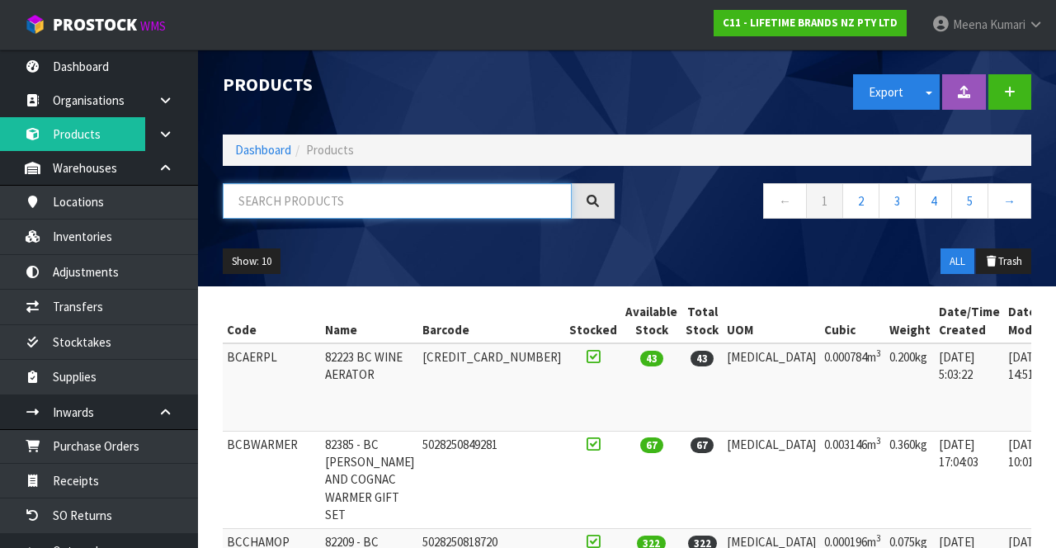
paste input "KCMCHB32SH"
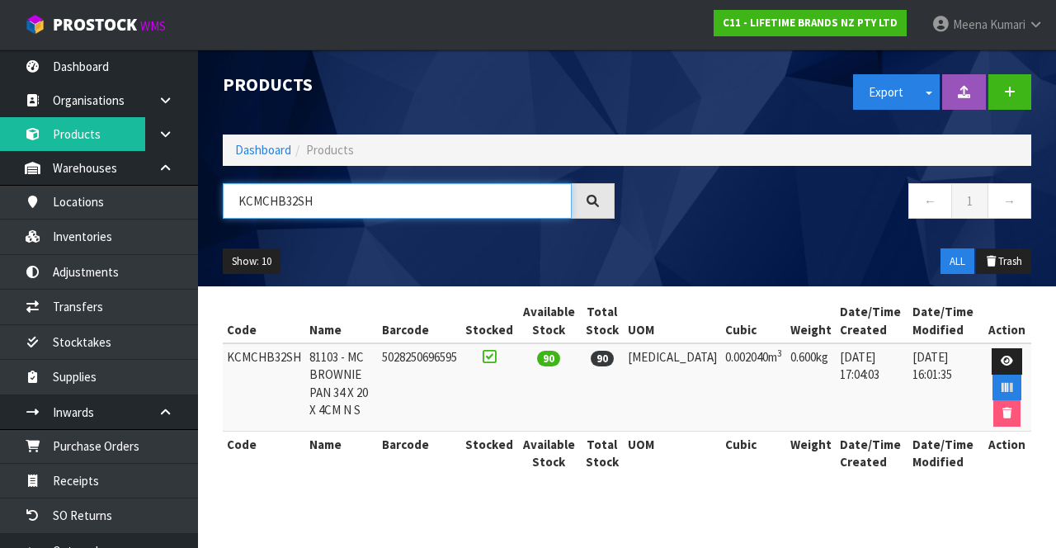
click at [296, 202] on input "KCMCHB32SH" at bounding box center [397, 200] width 349 height 35
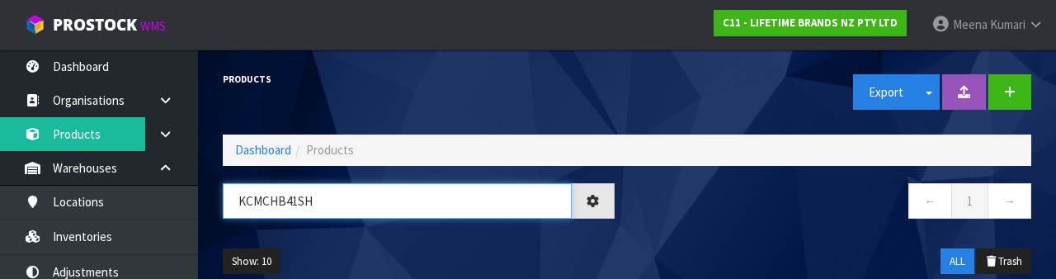
type input "KCMCHB41SH"
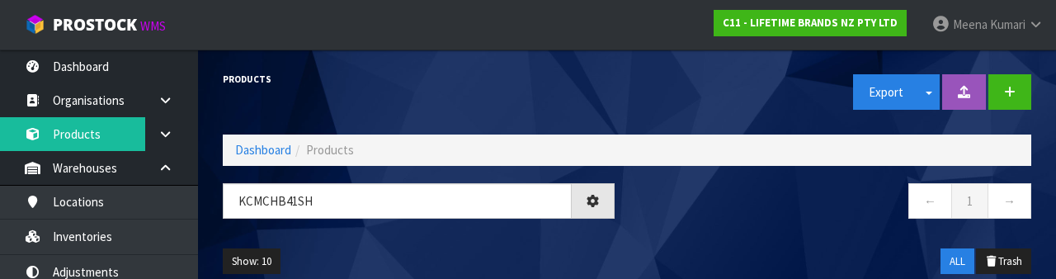
click at [387, 239] on div "Show: 10 5 10 25 50 ALL Trash" at bounding box center [626, 261] width 833 height 51
click at [441, 92] on div "Products" at bounding box center [418, 78] width 417 height 59
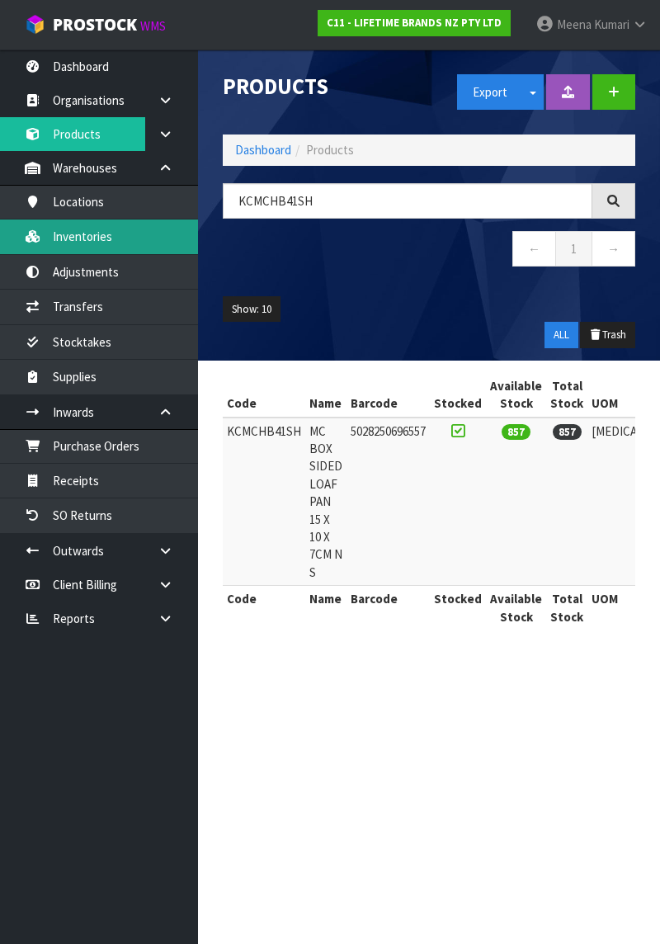
click at [102, 243] on link "Inventories" at bounding box center [99, 236] width 198 height 34
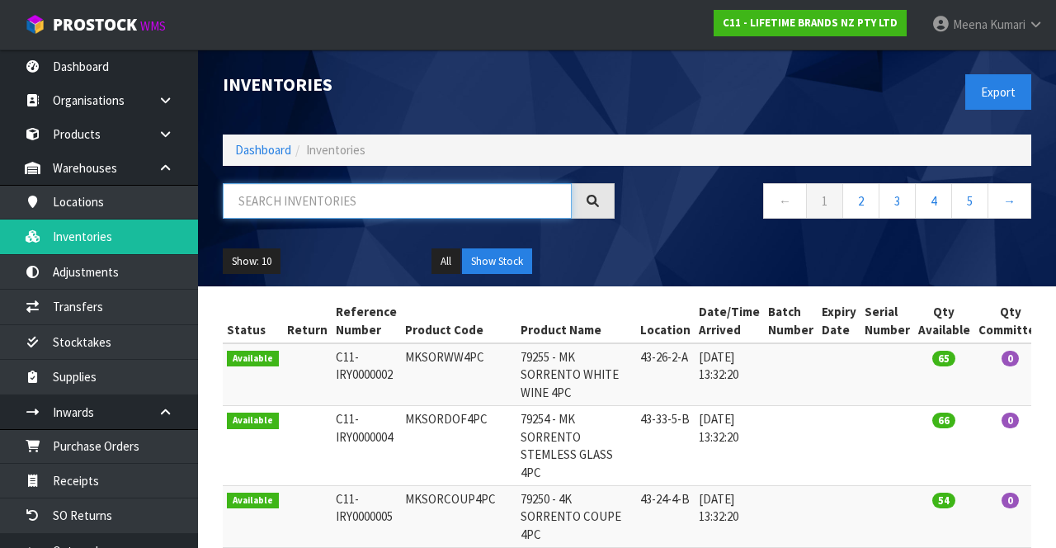
paste input "KCMCHB41SH"
type input "KCMCHB41SH"
click at [657, 98] on div "Export" at bounding box center [835, 91] width 417 height 85
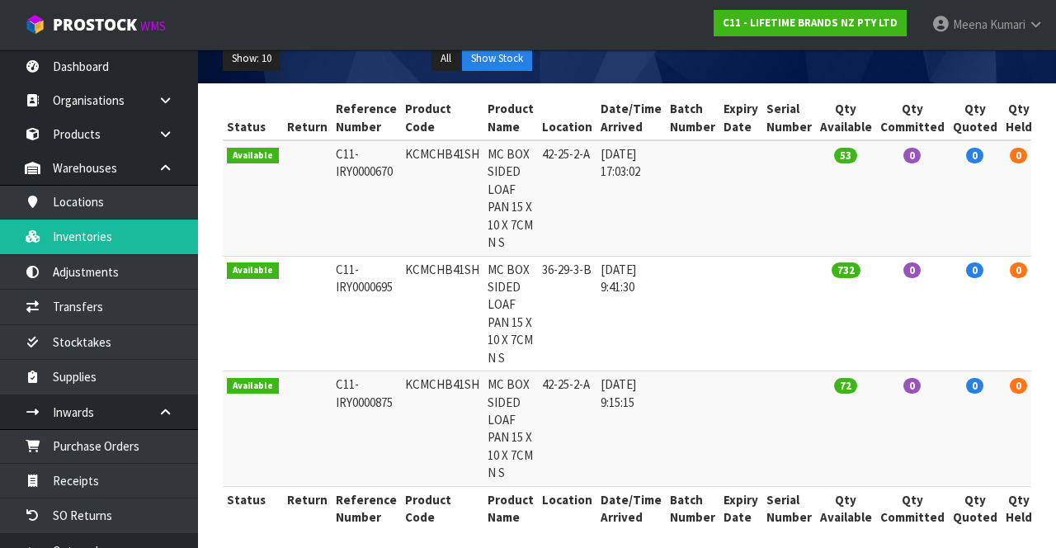
scroll to position [0, 55]
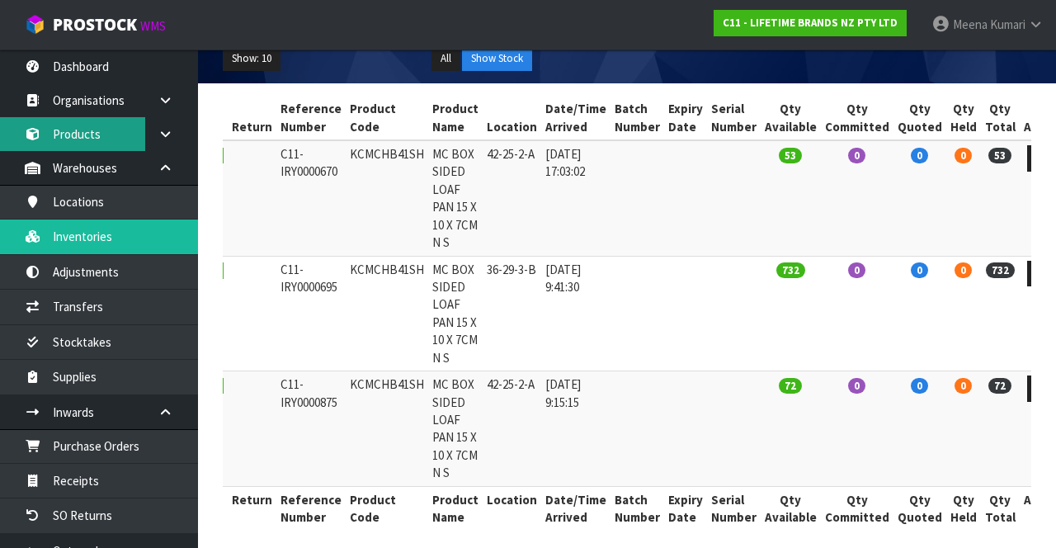
click at [110, 137] on link "Products" at bounding box center [99, 134] width 198 height 34
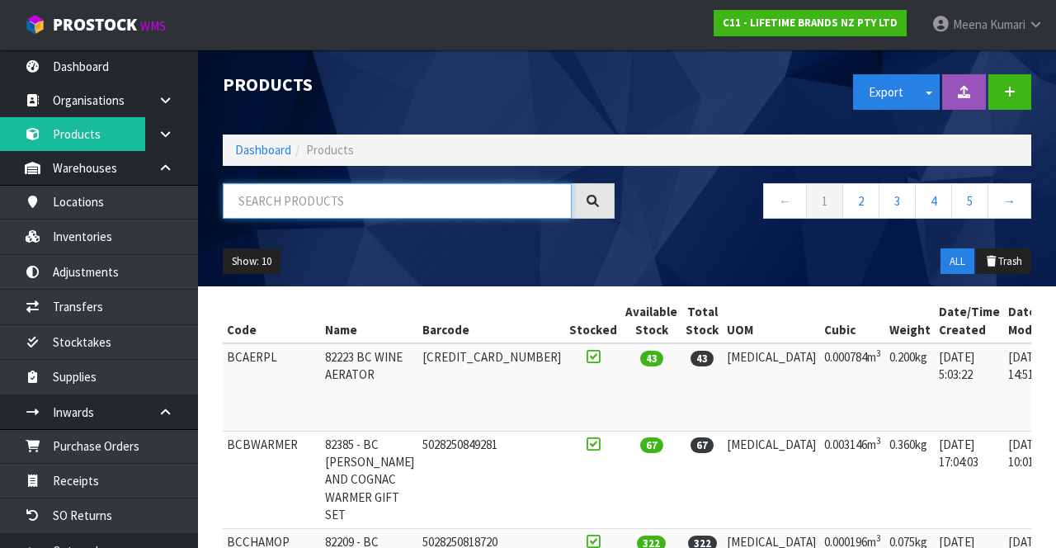
click at [430, 208] on input "text" at bounding box center [397, 200] width 349 height 35
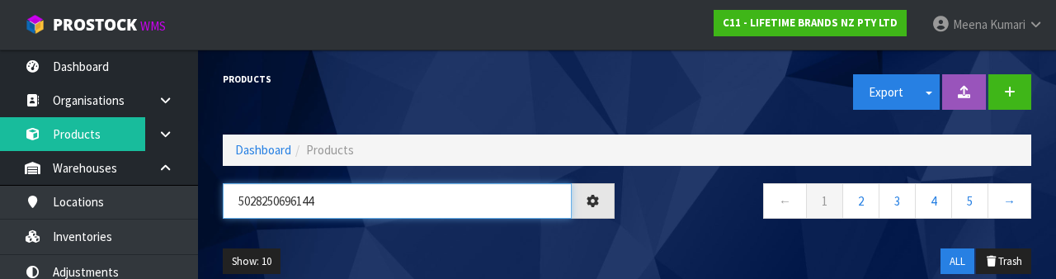
type input "5028250696144"
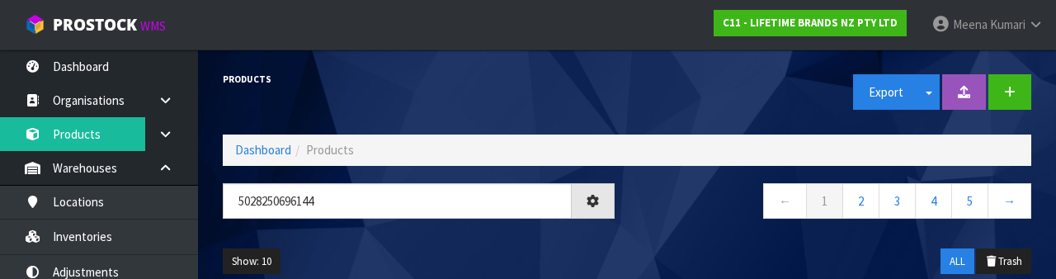
click at [678, 236] on div "Show: 10 5 10 25 50 ALL Trash" at bounding box center [626, 261] width 833 height 51
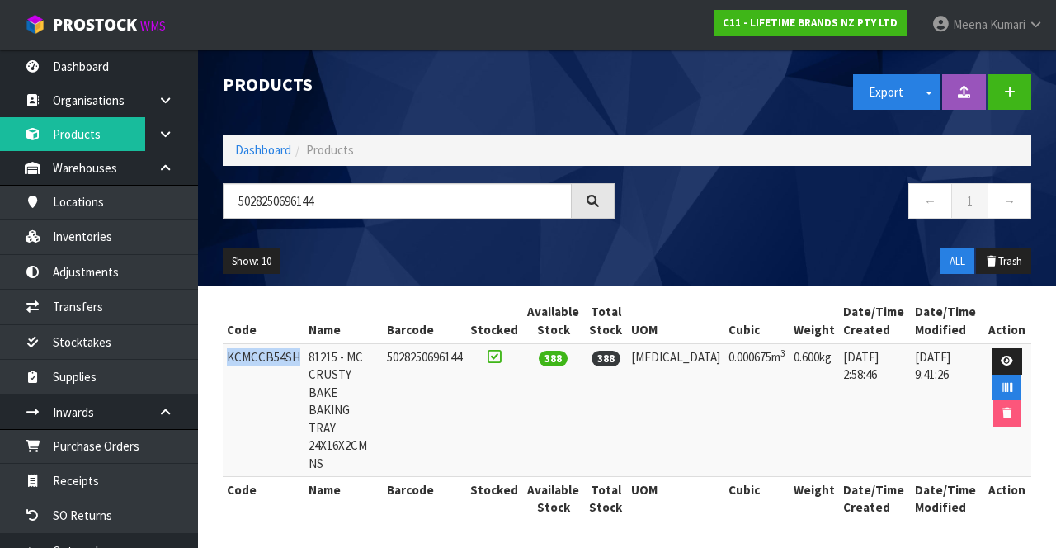
copy td "KCMCCB54SH"
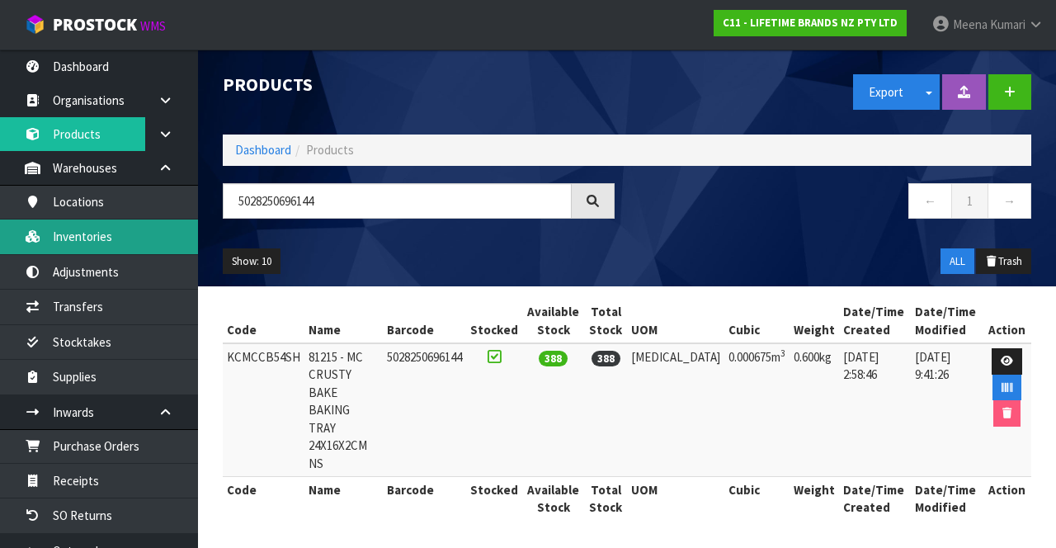
click at [137, 233] on link "Inventories" at bounding box center [99, 236] width 198 height 34
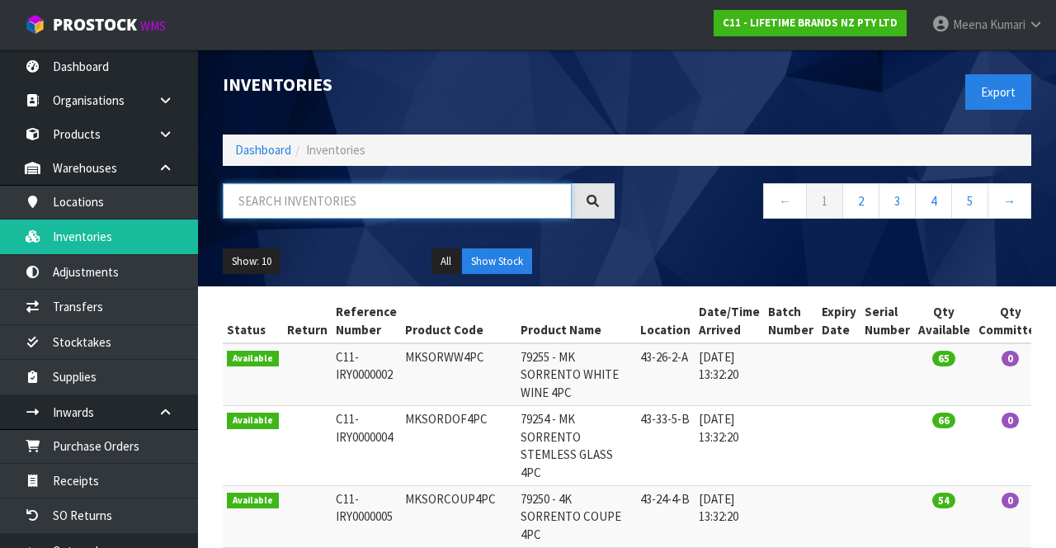
paste input "KCMCCB54SH"
type input "KCMCCB54SH"
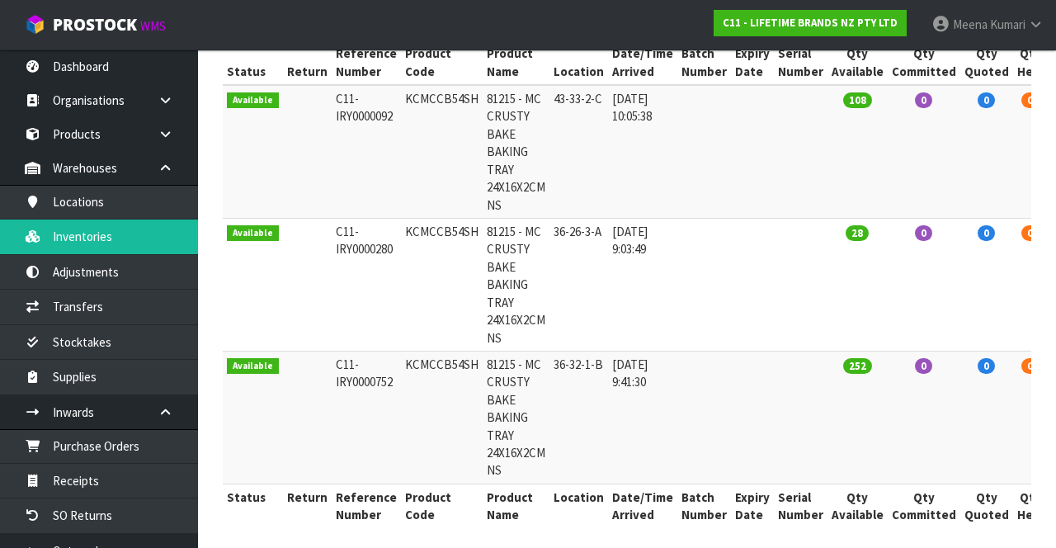
scroll to position [0, 70]
